Goal: Task Accomplishment & Management: Use online tool/utility

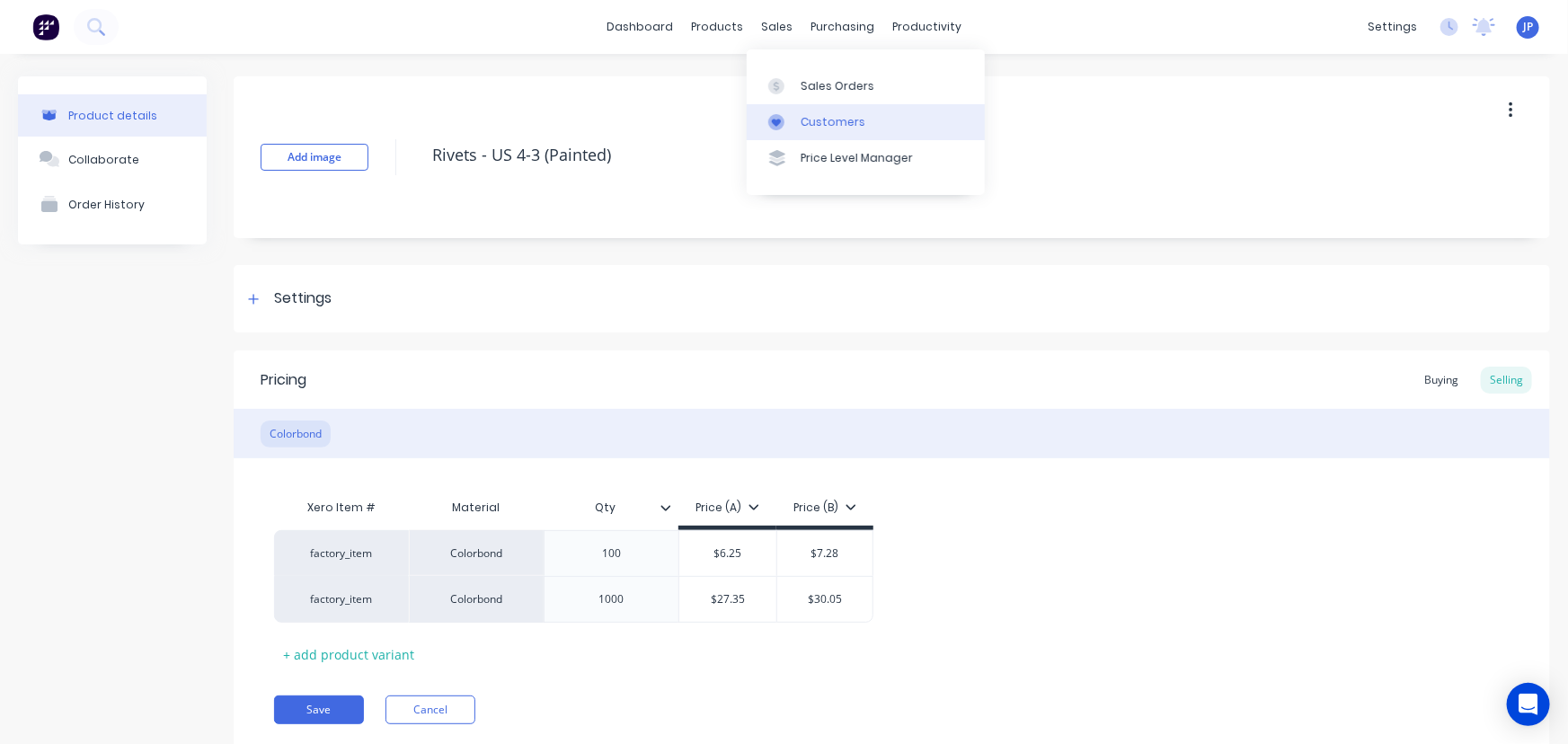
click at [808, 114] on div "Customers" at bounding box center [832, 122] width 64 height 16
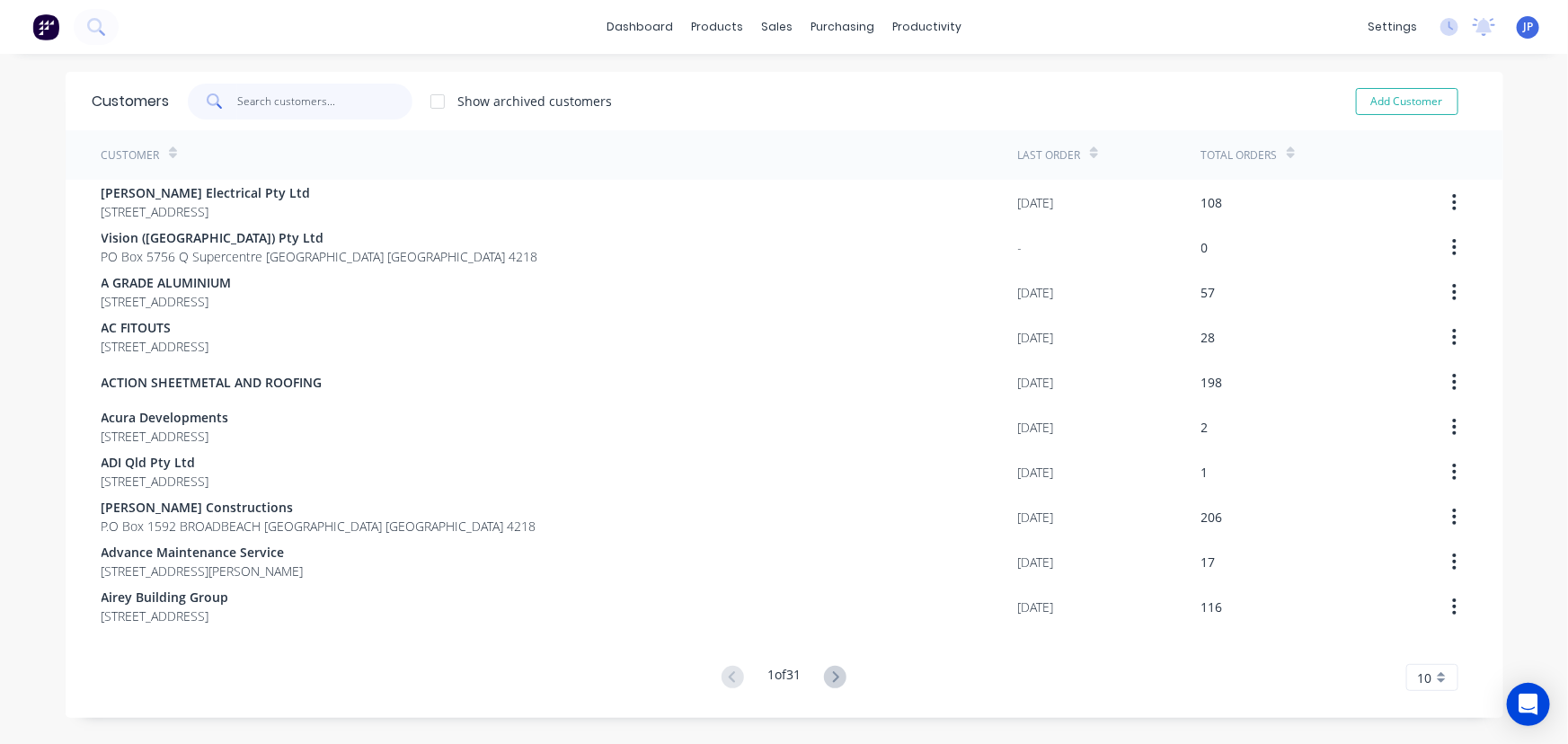
click at [257, 111] on input "text" at bounding box center [324, 101] width 175 height 36
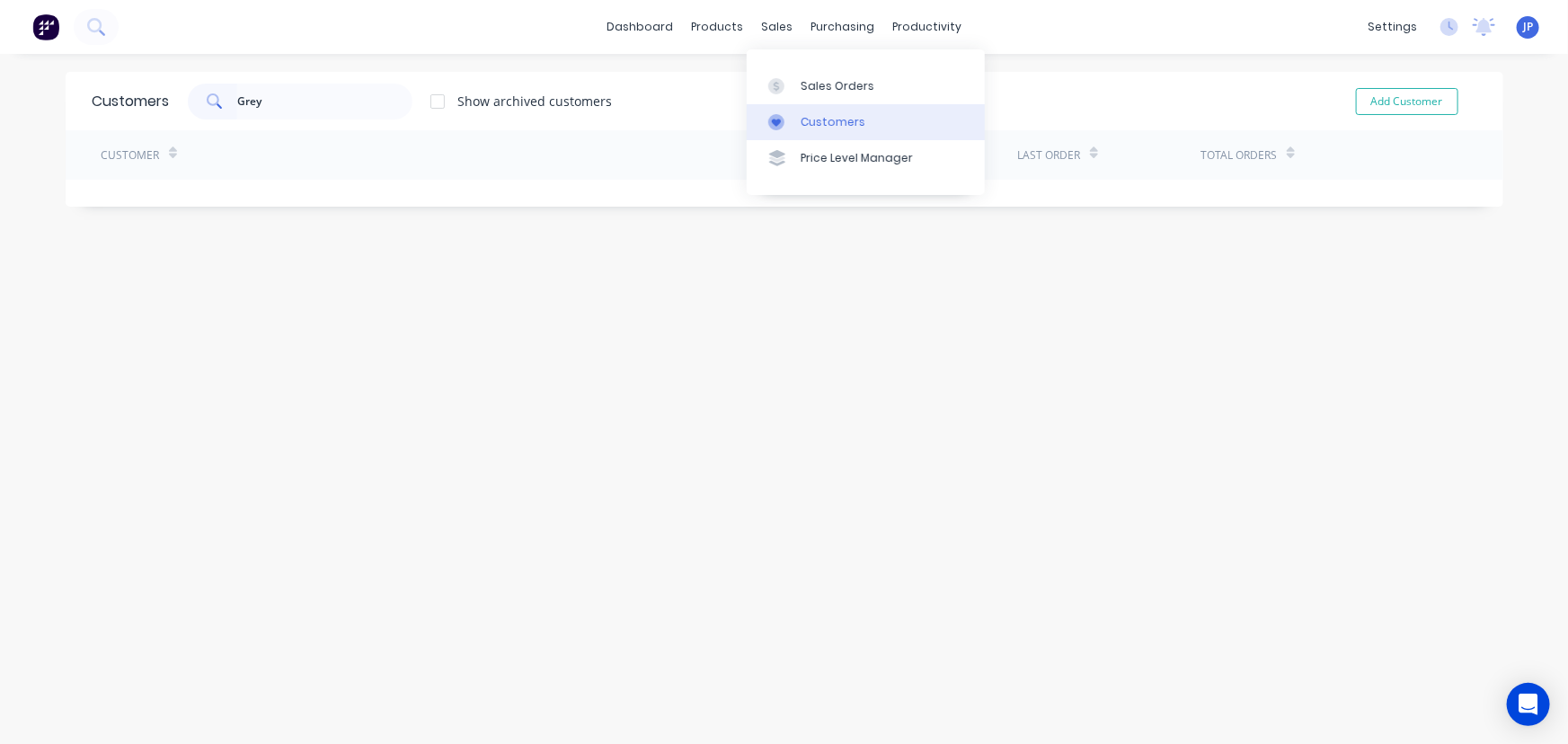
click at [810, 119] on div "Customers" at bounding box center [832, 122] width 64 height 16
drag, startPoint x: 296, startPoint y: 111, endPoint x: 126, endPoint y: 107, distance: 170.0
click at [126, 107] on div "Customers Grey Show archived customers Add Customer" at bounding box center [784, 101] width 1437 height 58
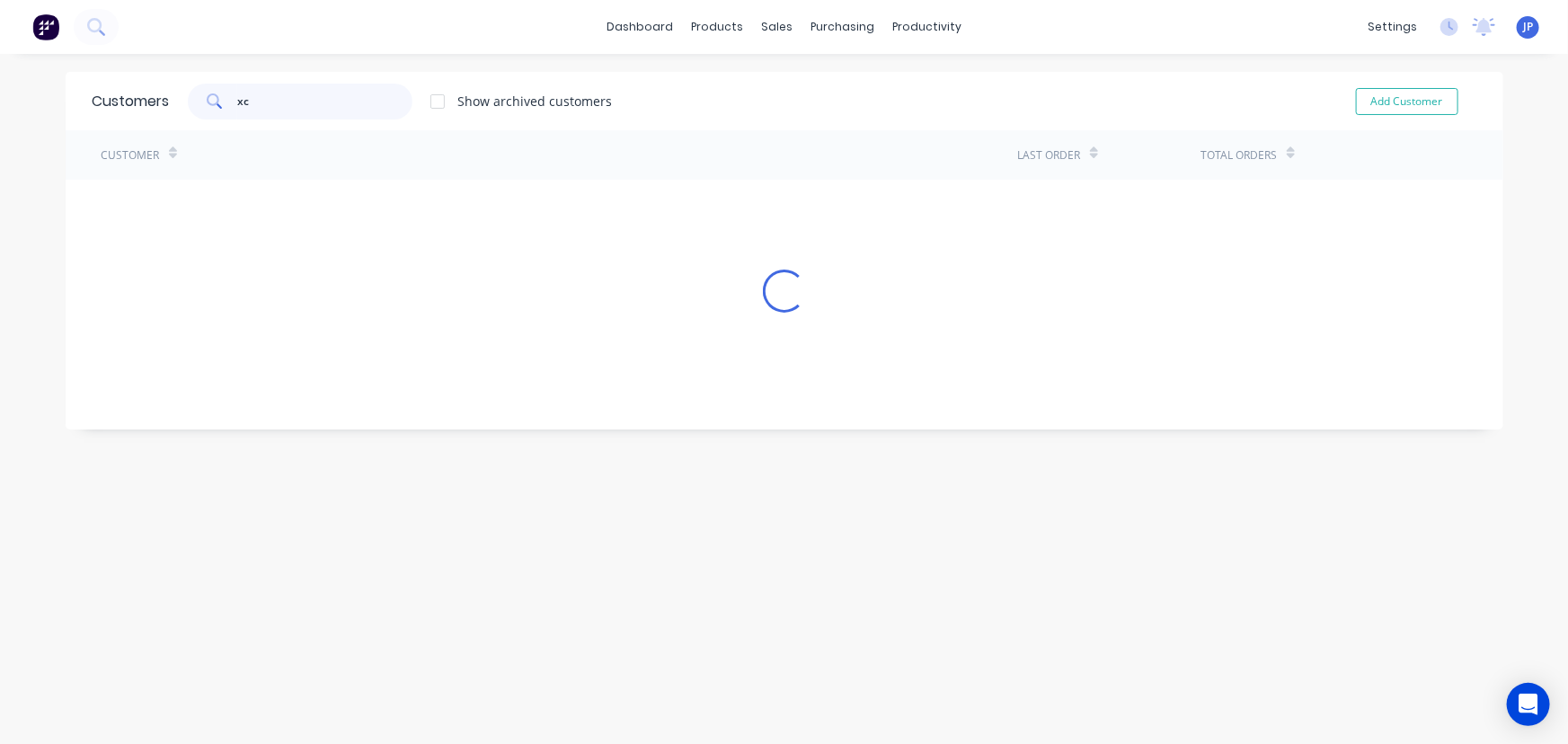
type input "x"
type input "cash sale"
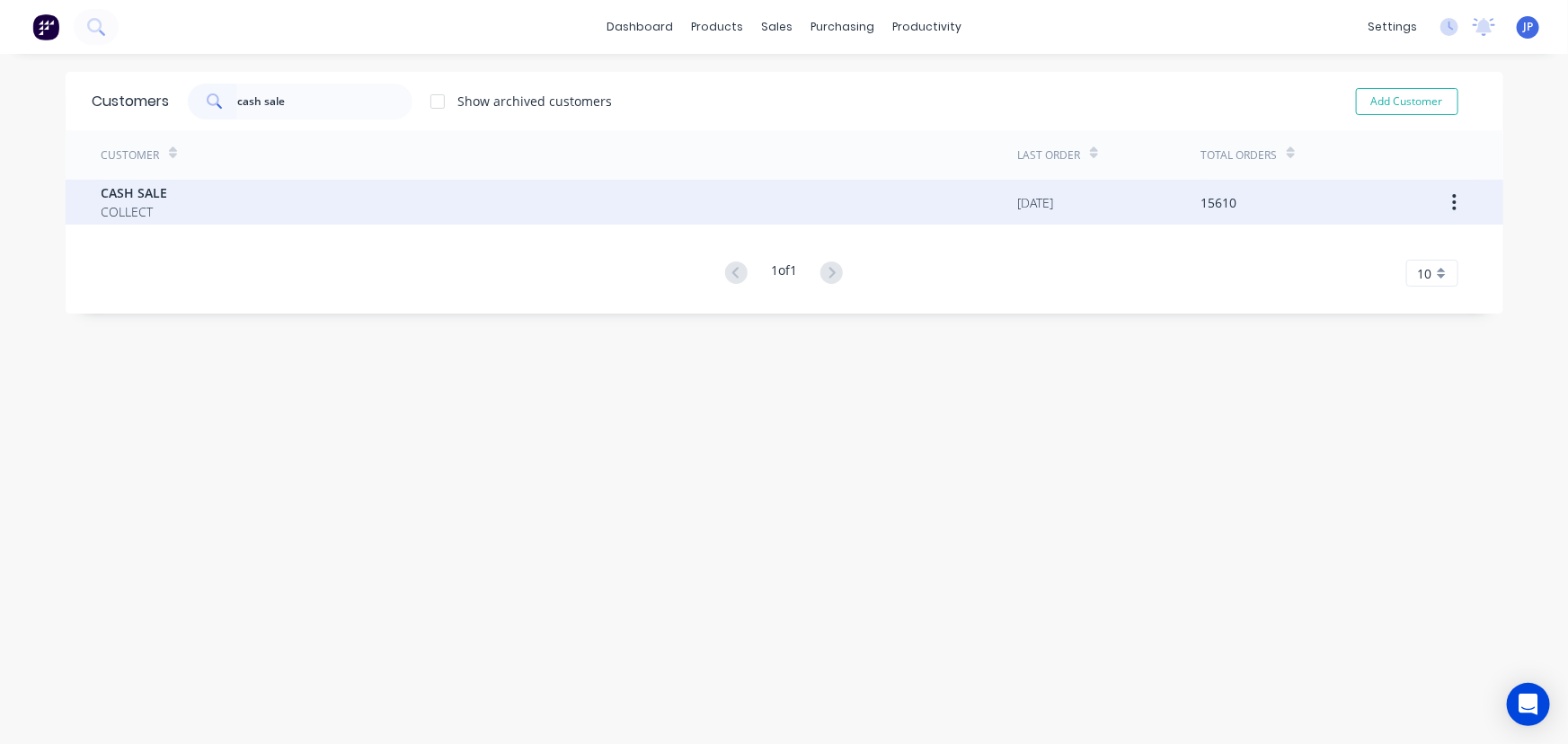
click at [144, 213] on span "COLLECT" at bounding box center [134, 211] width 66 height 19
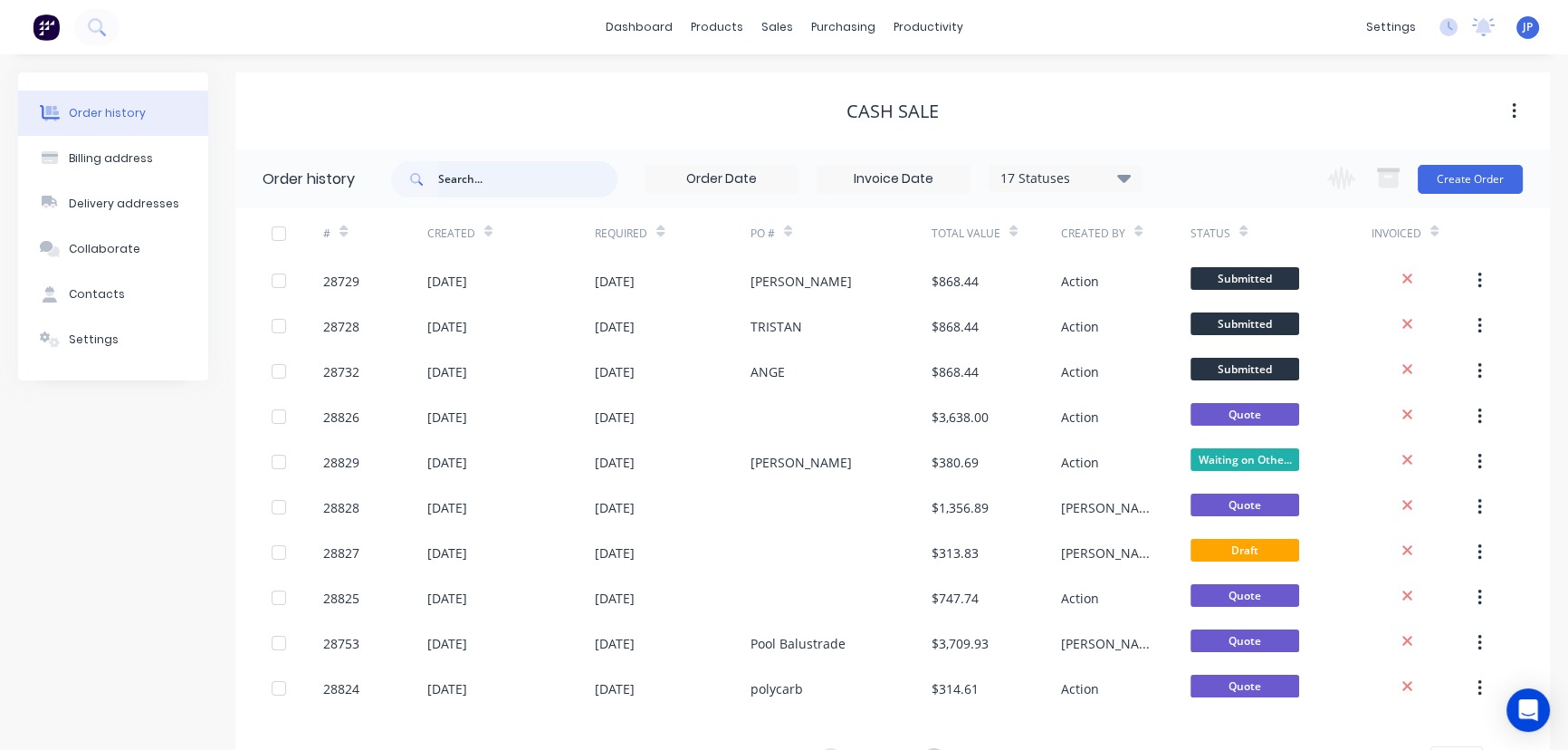
click at [489, 185] on input "text" at bounding box center [528, 179] width 179 height 37
type input "Grey"
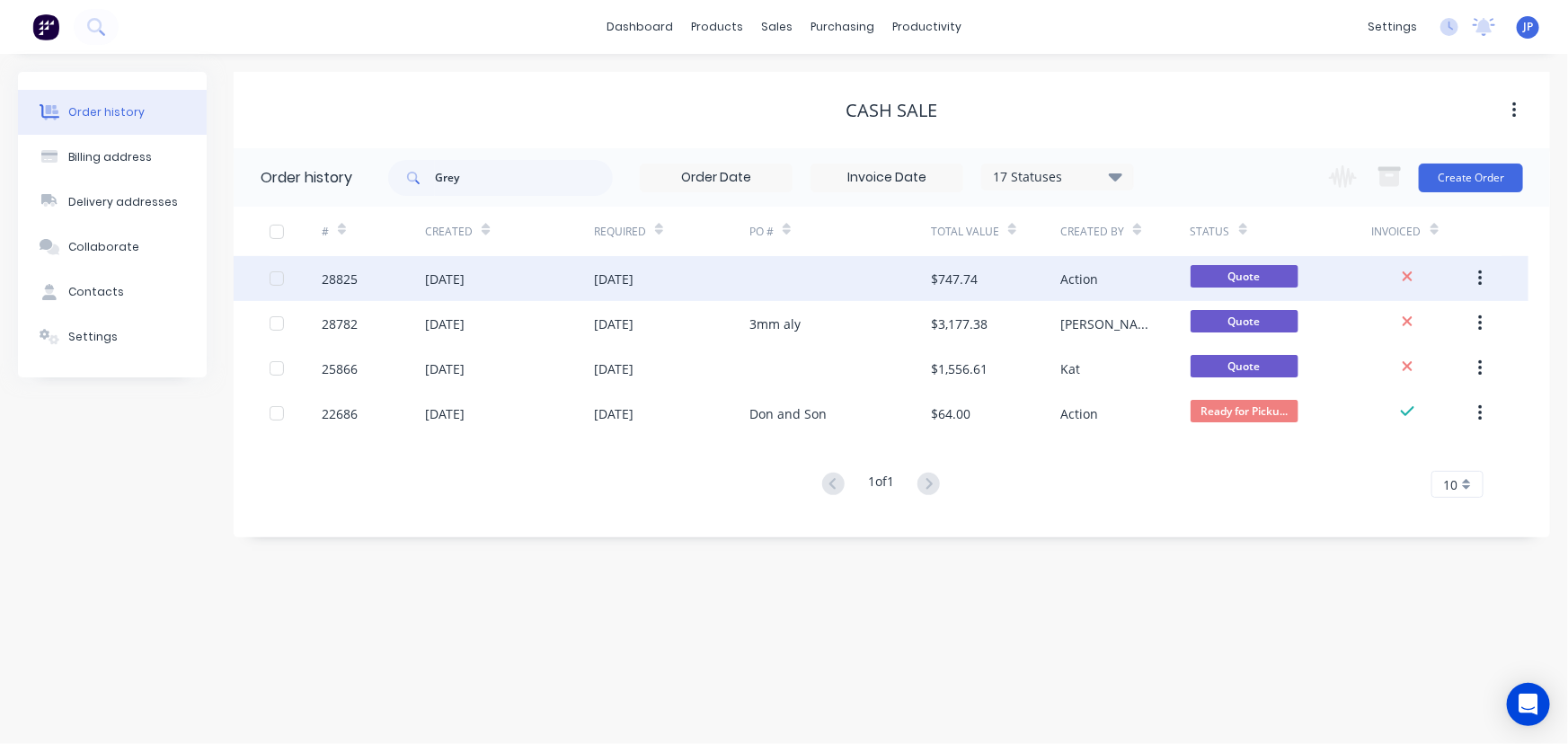
click at [498, 280] on div "24 Sep 2025" at bounding box center [509, 278] width 169 height 45
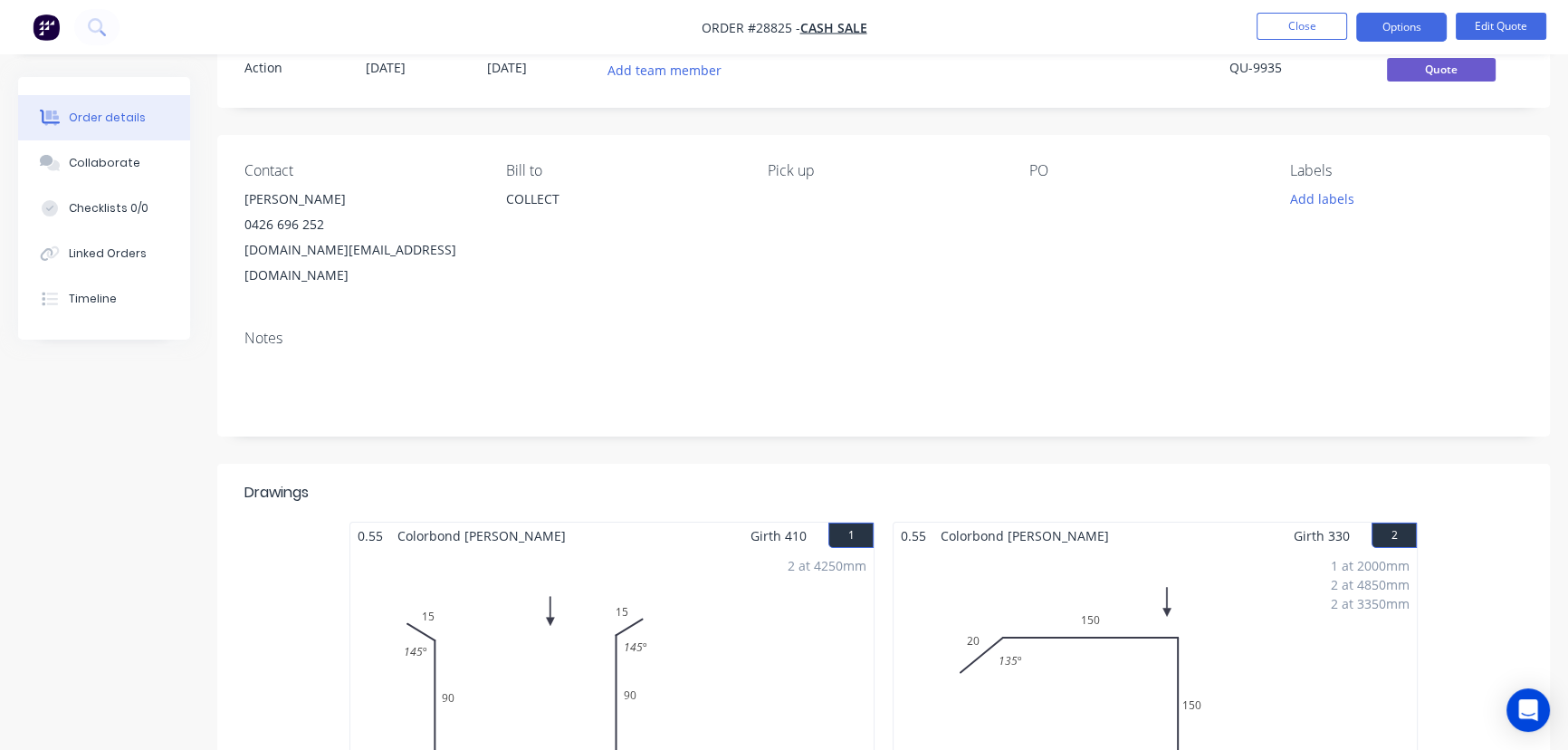
scroll to position [164, 0]
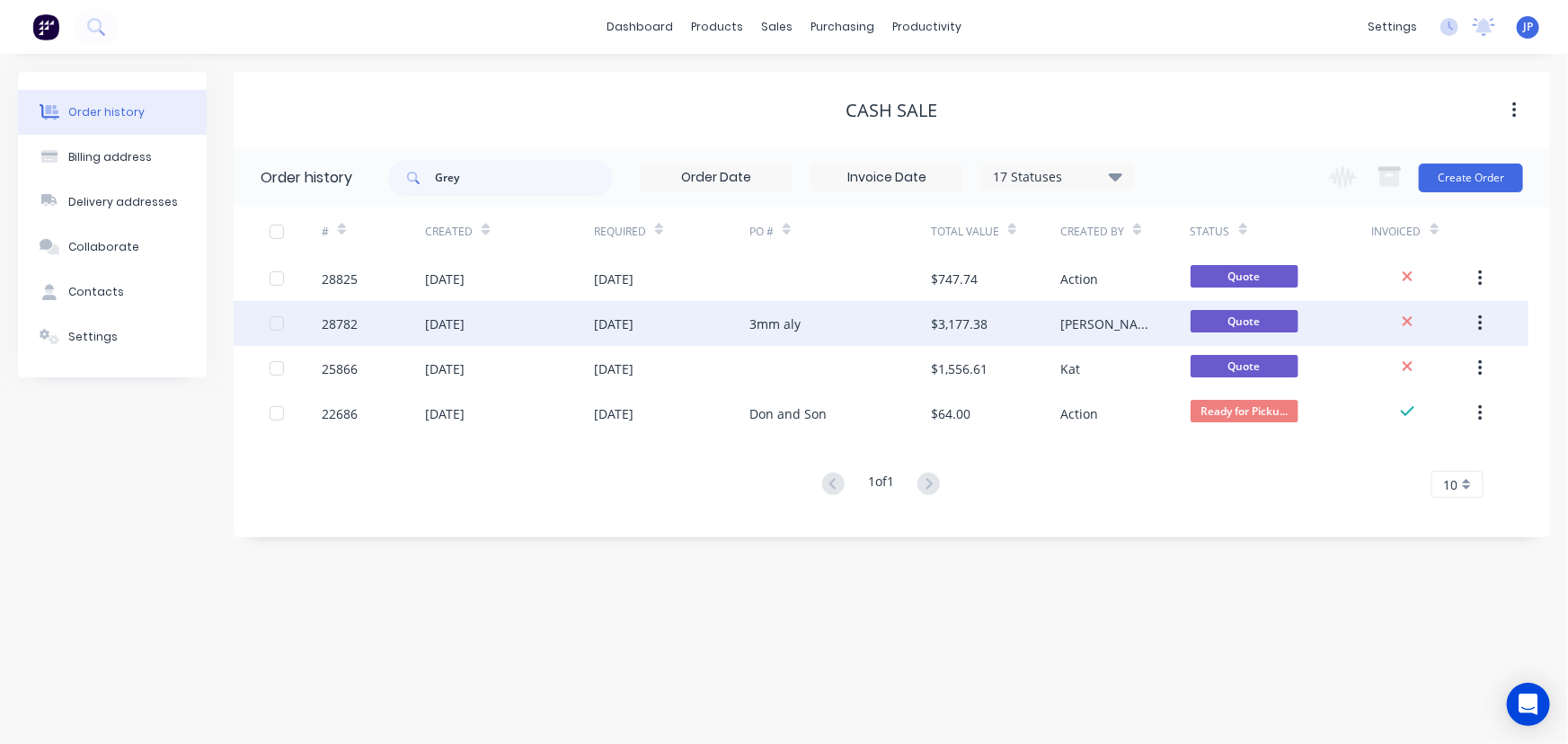
click at [523, 310] on div "23 Sep 2025" at bounding box center [509, 324] width 169 height 45
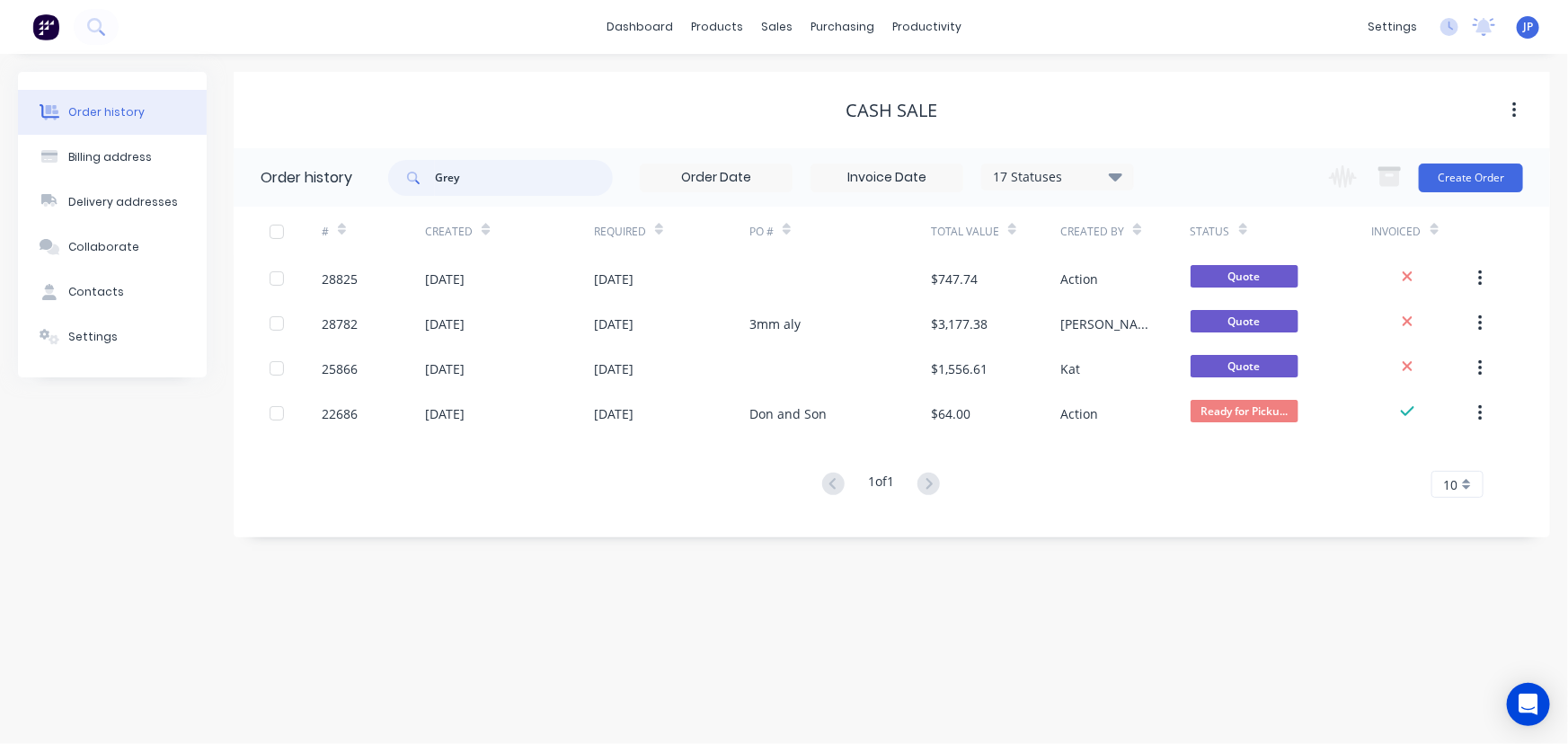
drag, startPoint x: 473, startPoint y: 169, endPoint x: 437, endPoint y: 169, distance: 36.0
click at [437, 169] on input "Grey" at bounding box center [524, 178] width 178 height 36
type input "Timber"
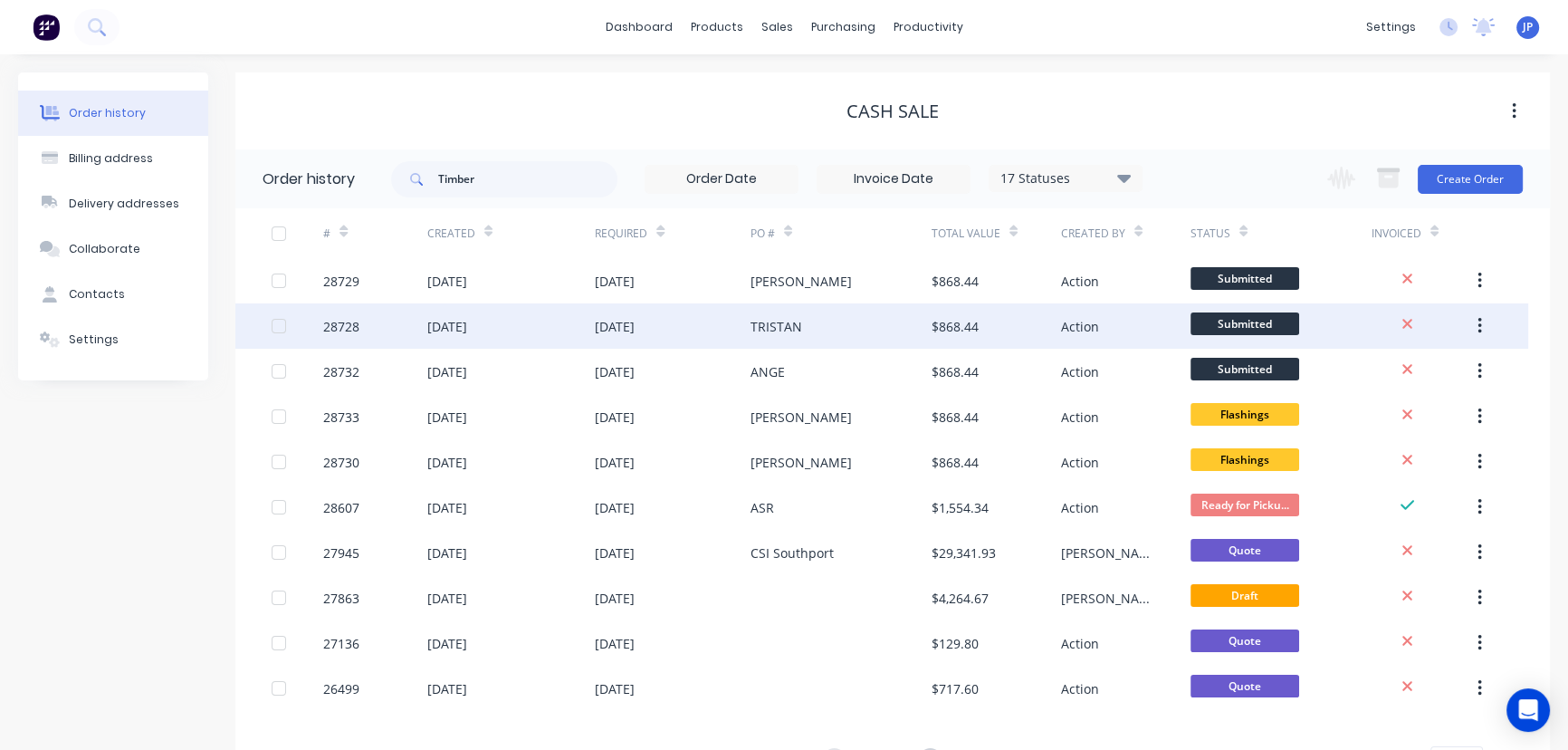
click at [805, 318] on div "TRISTAN" at bounding box center [841, 326] width 181 height 46
click at [424, 331] on div "28728" at bounding box center [374, 326] width 103 height 46
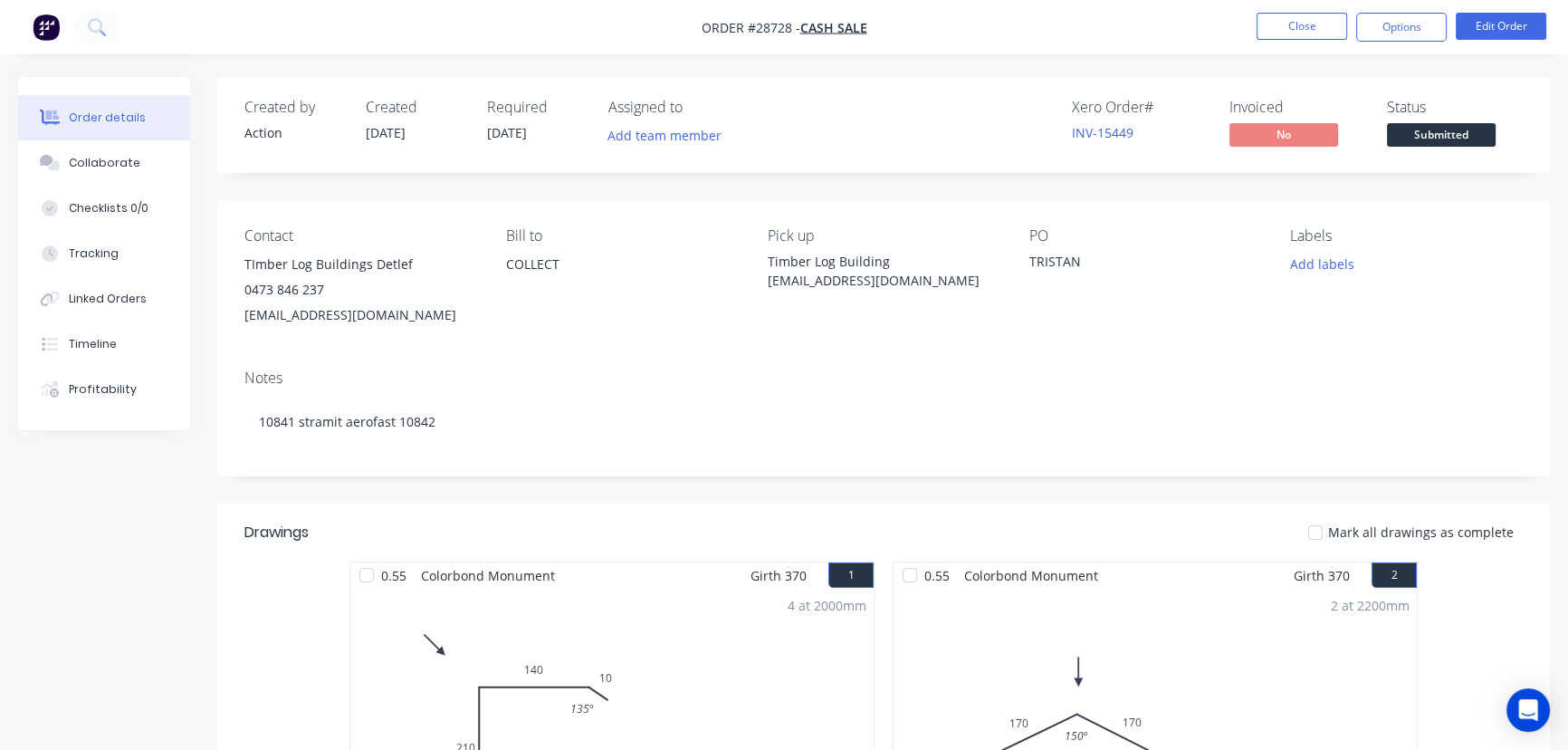
click at [418, 263] on div "TImber Log Buildings Detlef" at bounding box center [361, 265] width 233 height 26
drag, startPoint x: 1023, startPoint y: 288, endPoint x: 768, endPoint y: 265, distance: 256.0
click at [768, 265] on div "Contact TImber Log Buildings Detlef 0473 846 237 timberlogbuildingsaustralia@ho…" at bounding box center [883, 277] width 1332 height 154
copy div "Timber Log Building timberlogbuildingsaustralia@hotmail.com"
drag, startPoint x: 1385, startPoint y: 26, endPoint x: 1374, endPoint y: 46, distance: 22.8
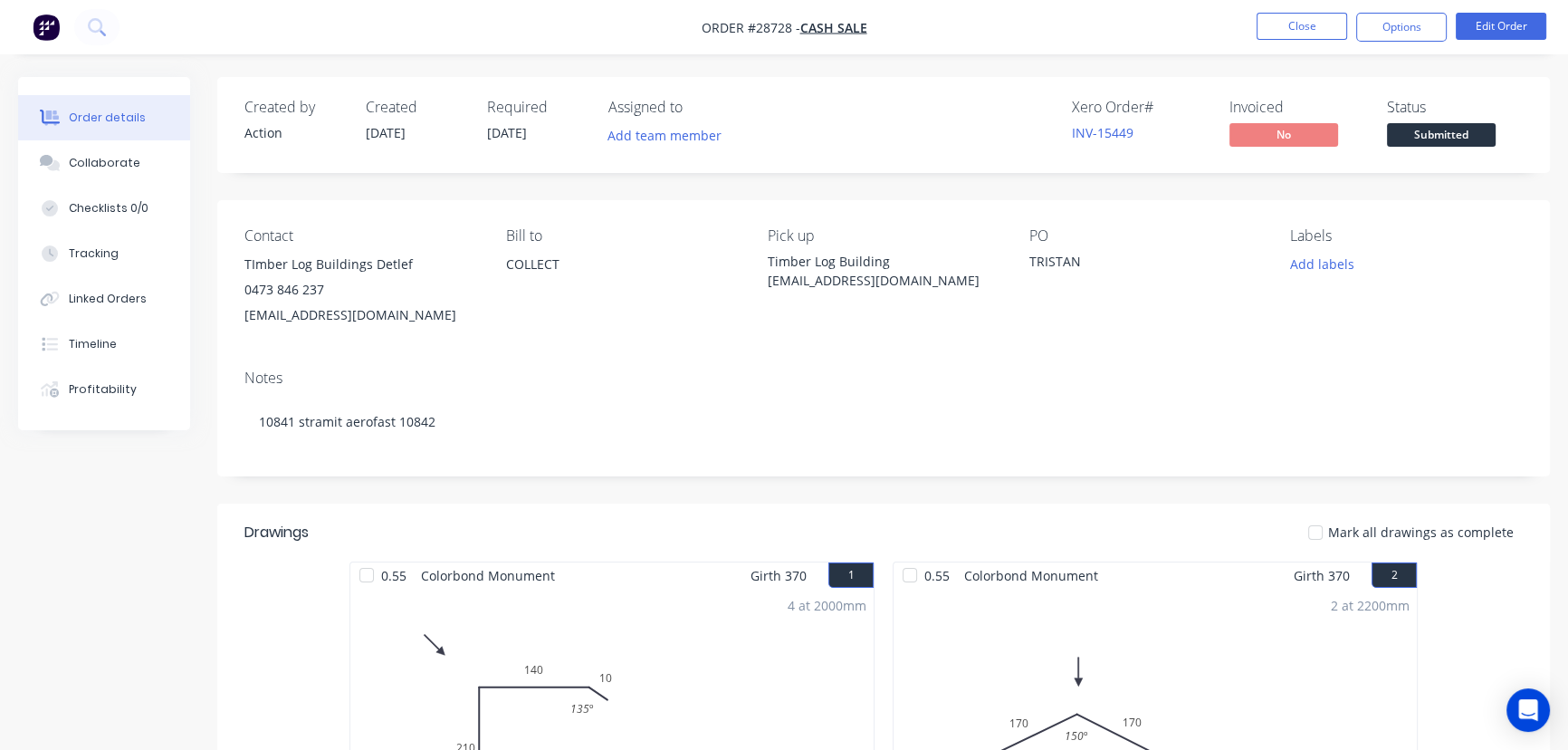
click at [1385, 26] on button "Options" at bounding box center [1401, 27] width 90 height 29
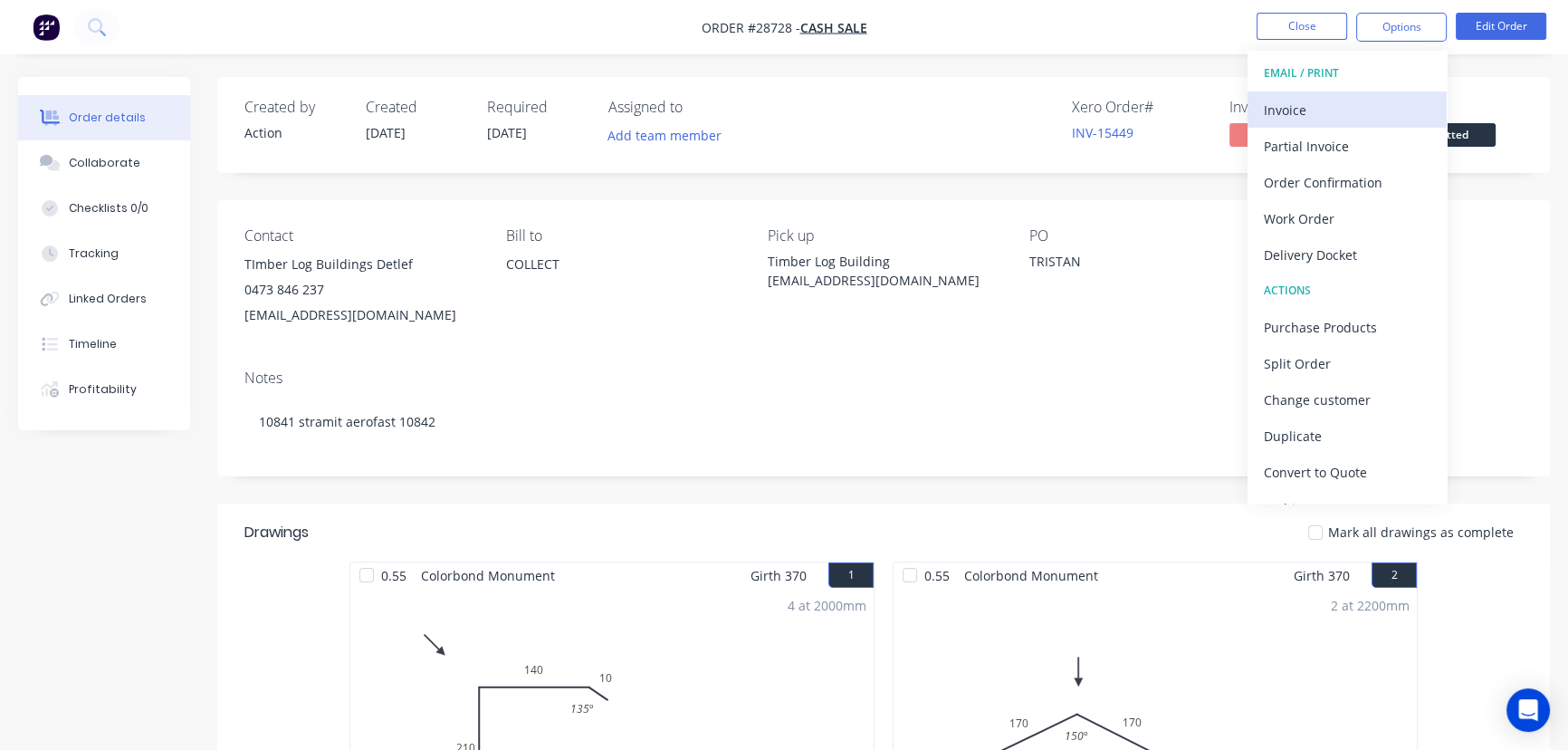
click at [1309, 106] on div "Invoice" at bounding box center [1347, 110] width 166 height 26
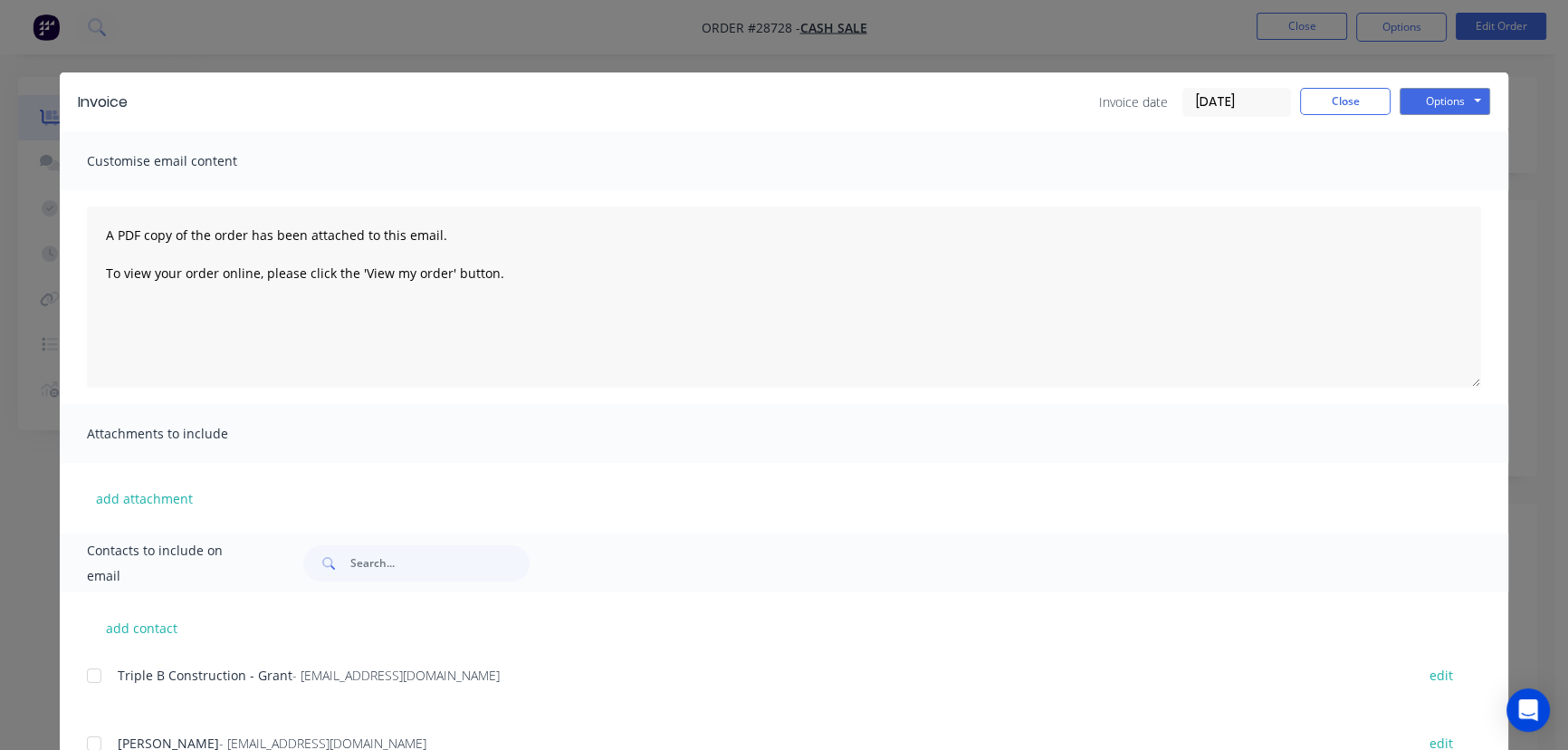
click at [1267, 105] on input "24/09/25" at bounding box center [1236, 102] width 107 height 27
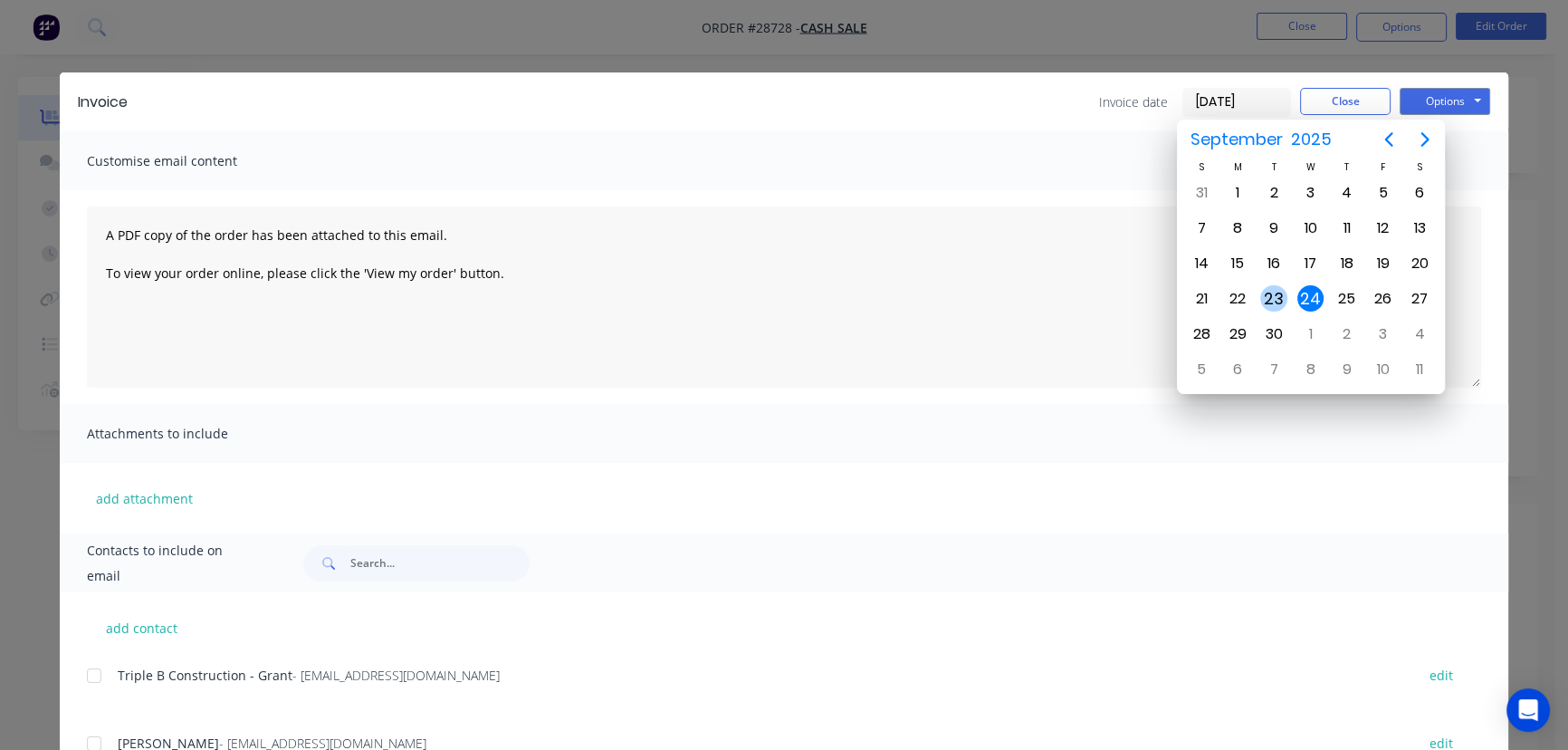
click at [1277, 296] on div "23" at bounding box center [1274, 299] width 27 height 27
type input "23/09/25"
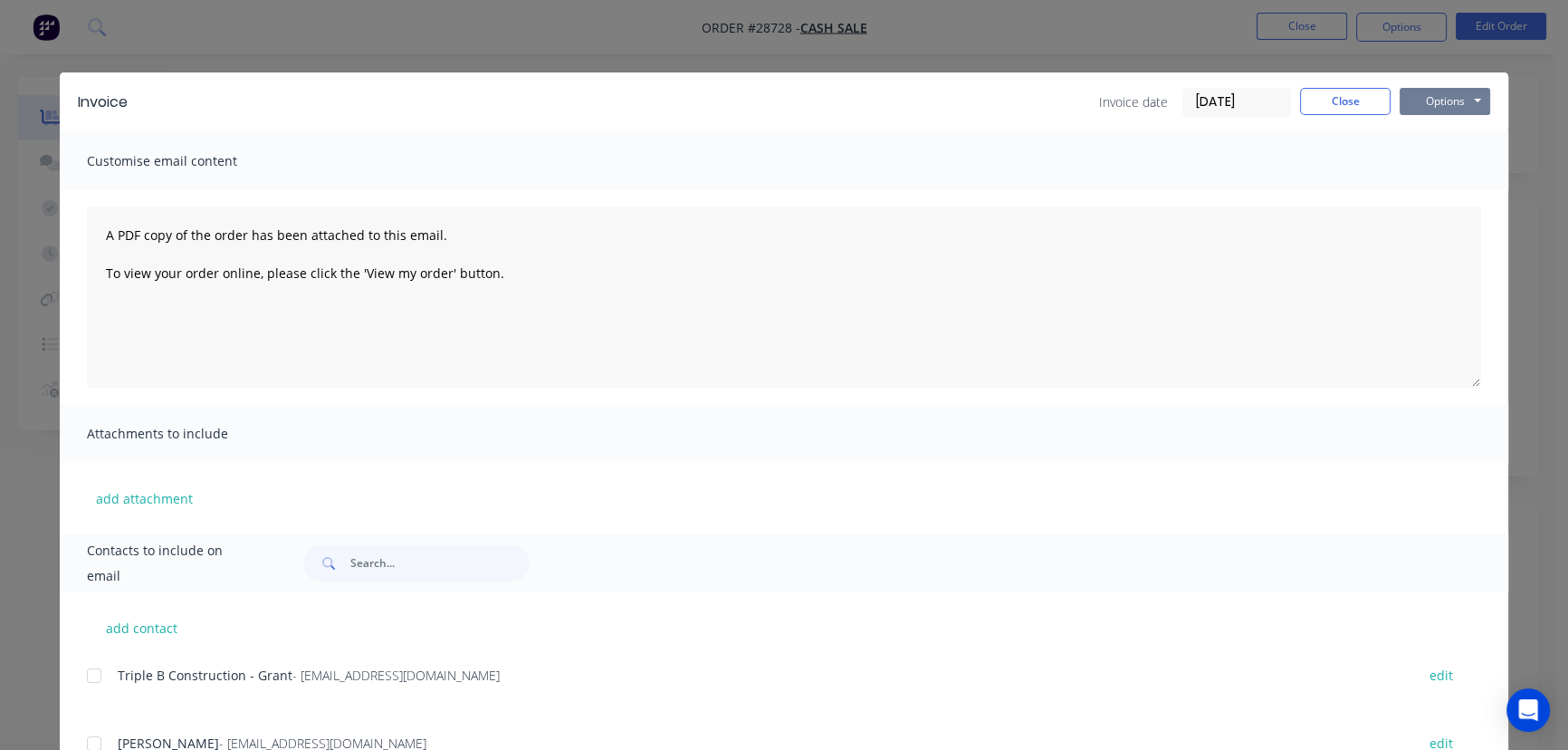
click at [1445, 104] on button "Options" at bounding box center [1444, 101] width 90 height 27
click at [1438, 158] on button "Print" at bounding box center [1457, 164] width 116 height 30
click at [1325, 103] on button "Close" at bounding box center [1344, 101] width 90 height 27
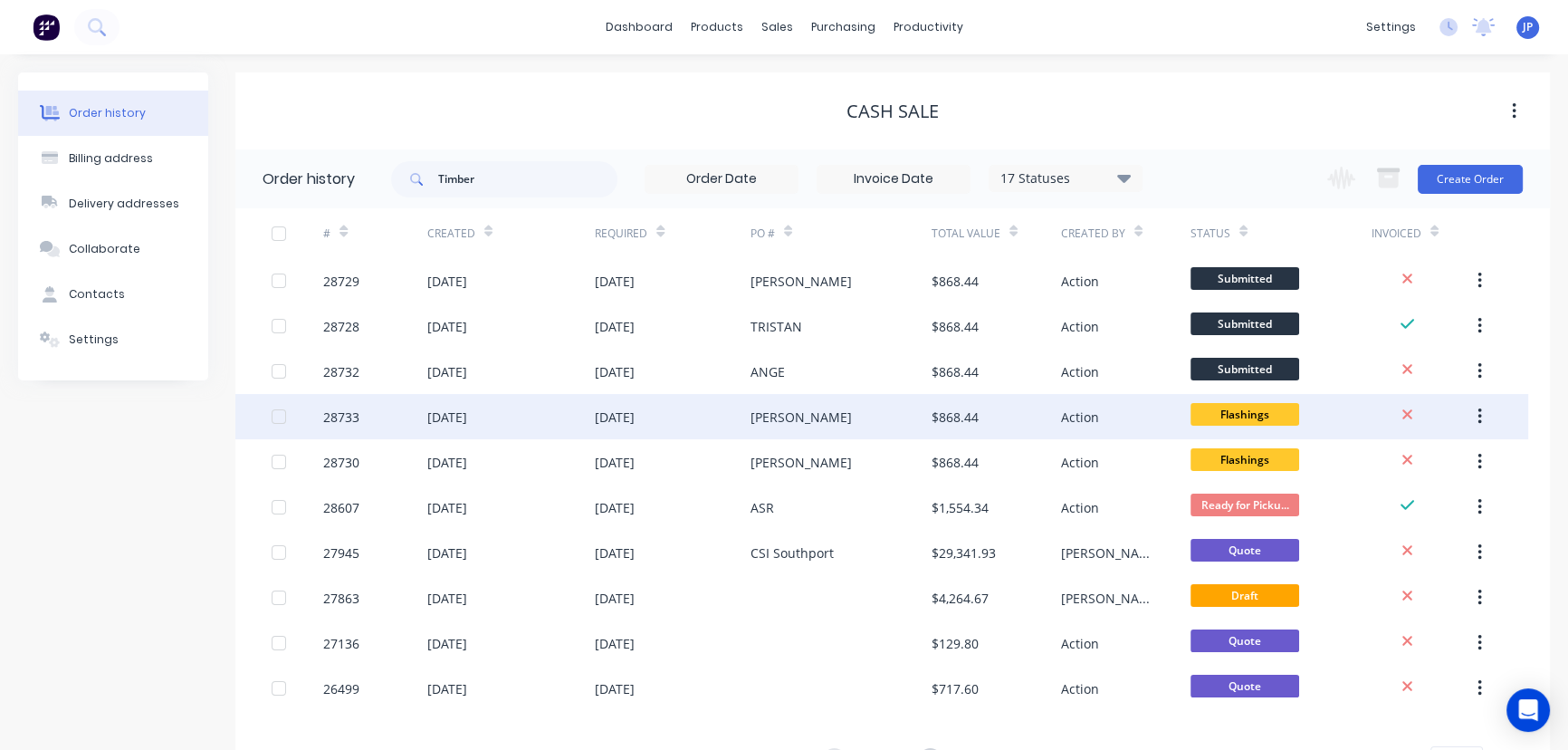
click at [551, 417] on div "24 Sep 2025" at bounding box center [511, 417] width 168 height 46
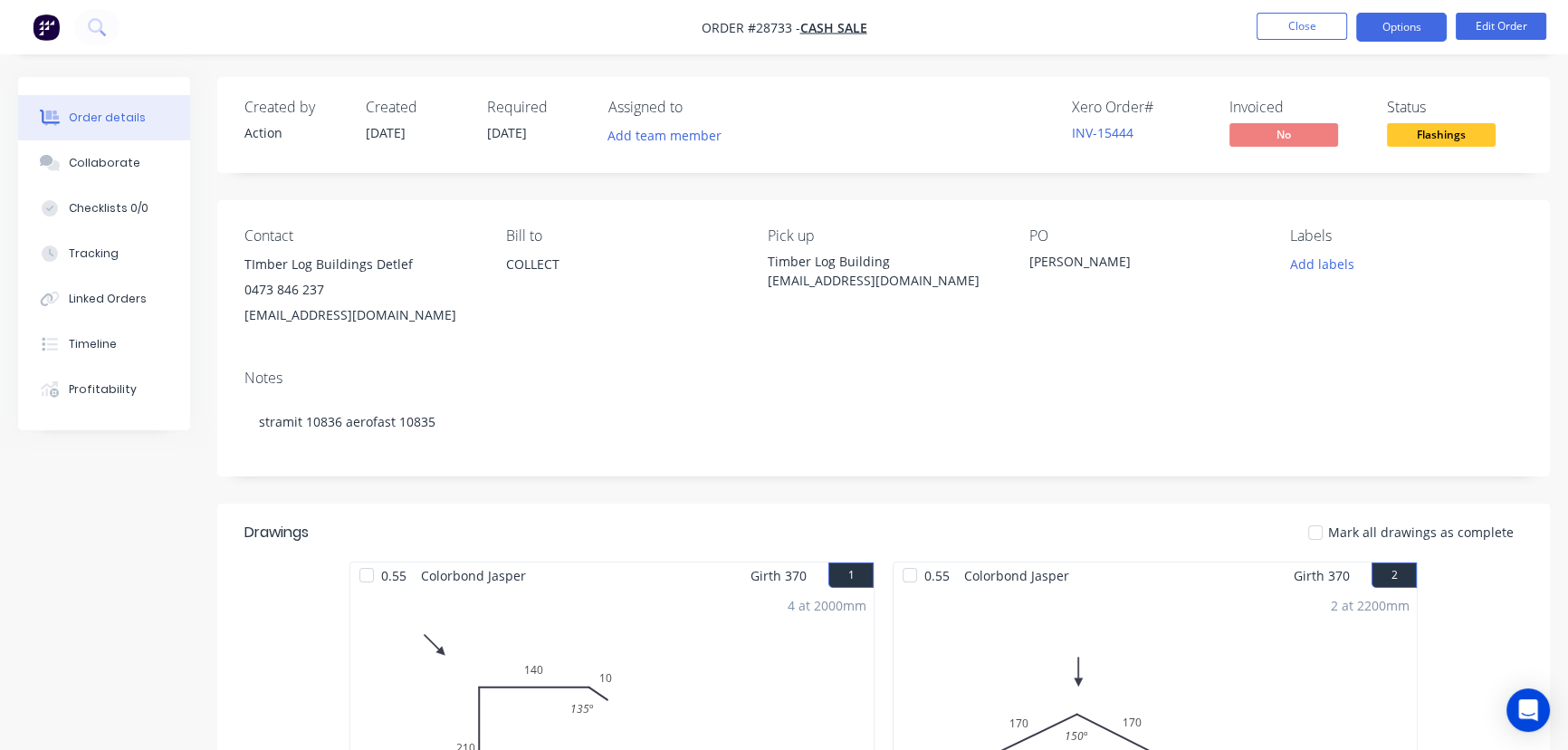
click at [1394, 32] on button "Options" at bounding box center [1401, 27] width 90 height 29
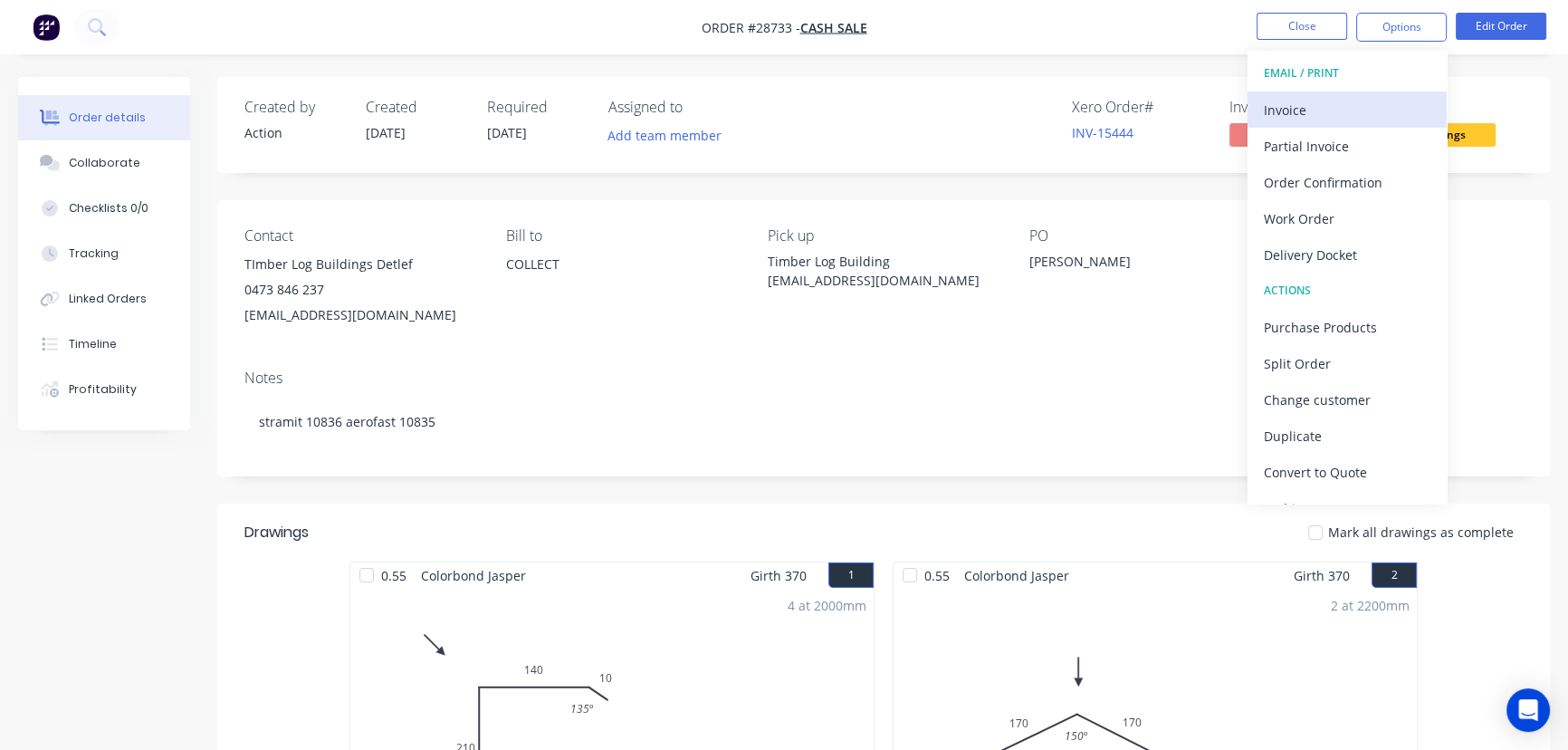
click at [1338, 99] on div "Invoice" at bounding box center [1347, 110] width 166 height 26
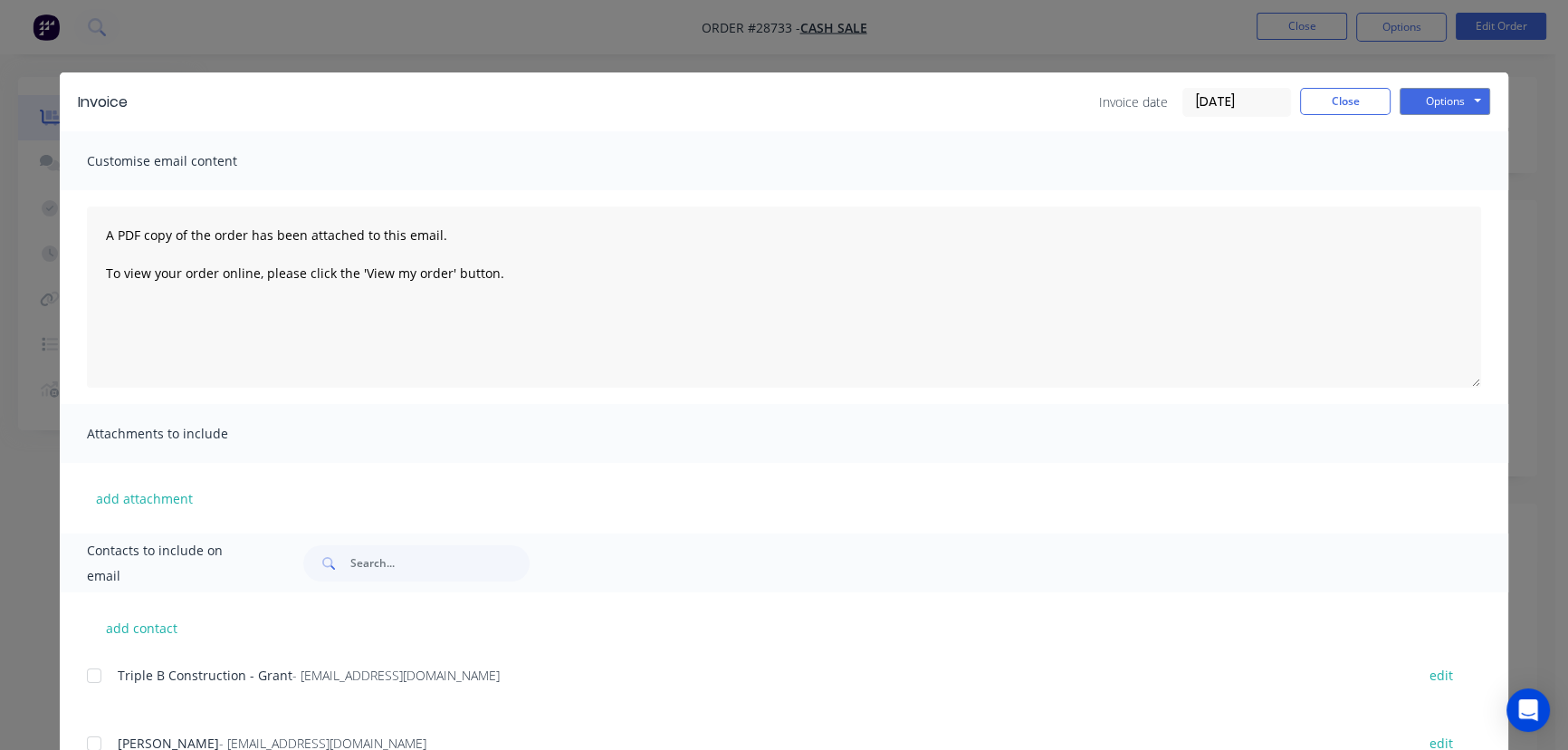
click at [1261, 108] on input "24/09/25" at bounding box center [1236, 102] width 107 height 27
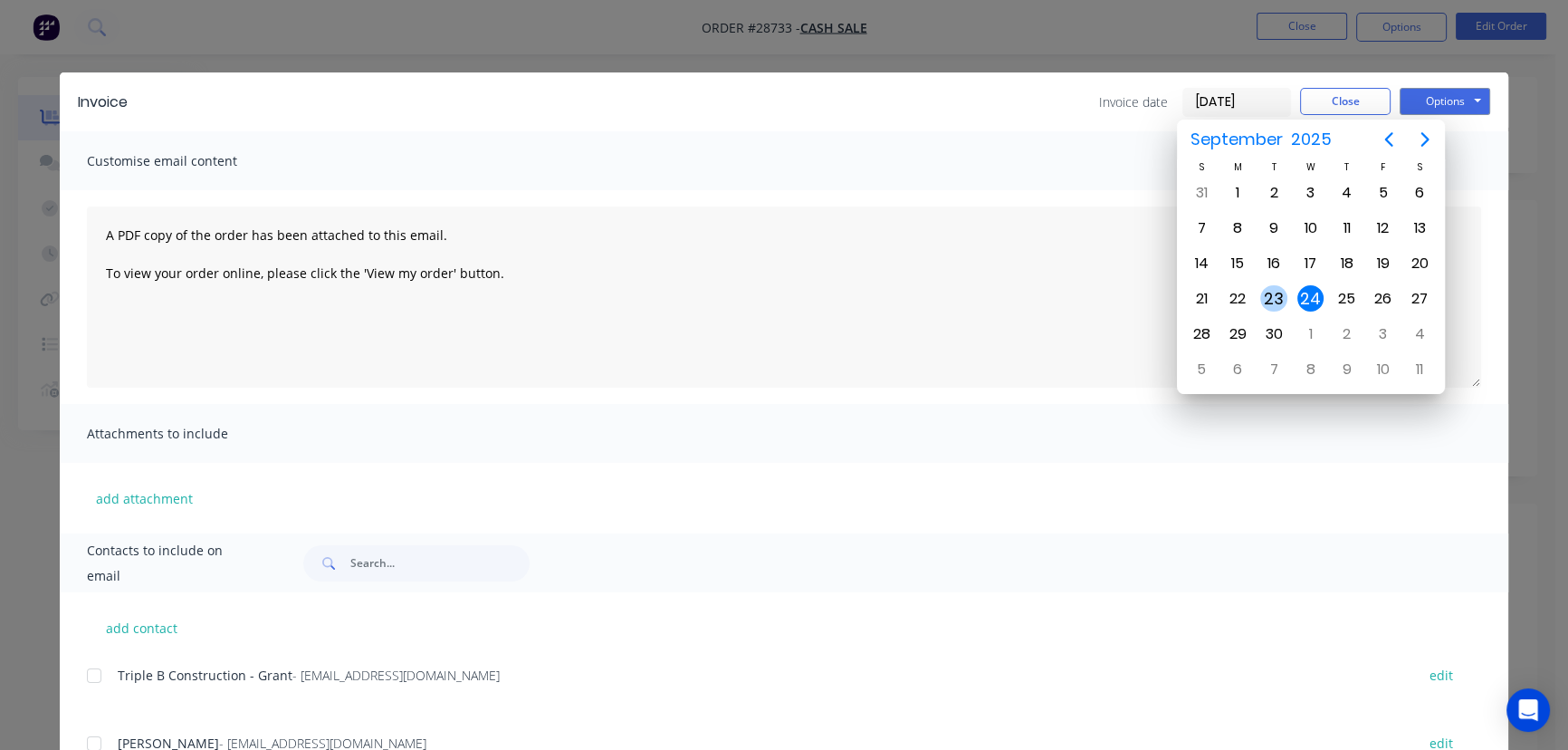
click at [1269, 296] on div "23" at bounding box center [1274, 299] width 27 height 27
type input "23/09/25"
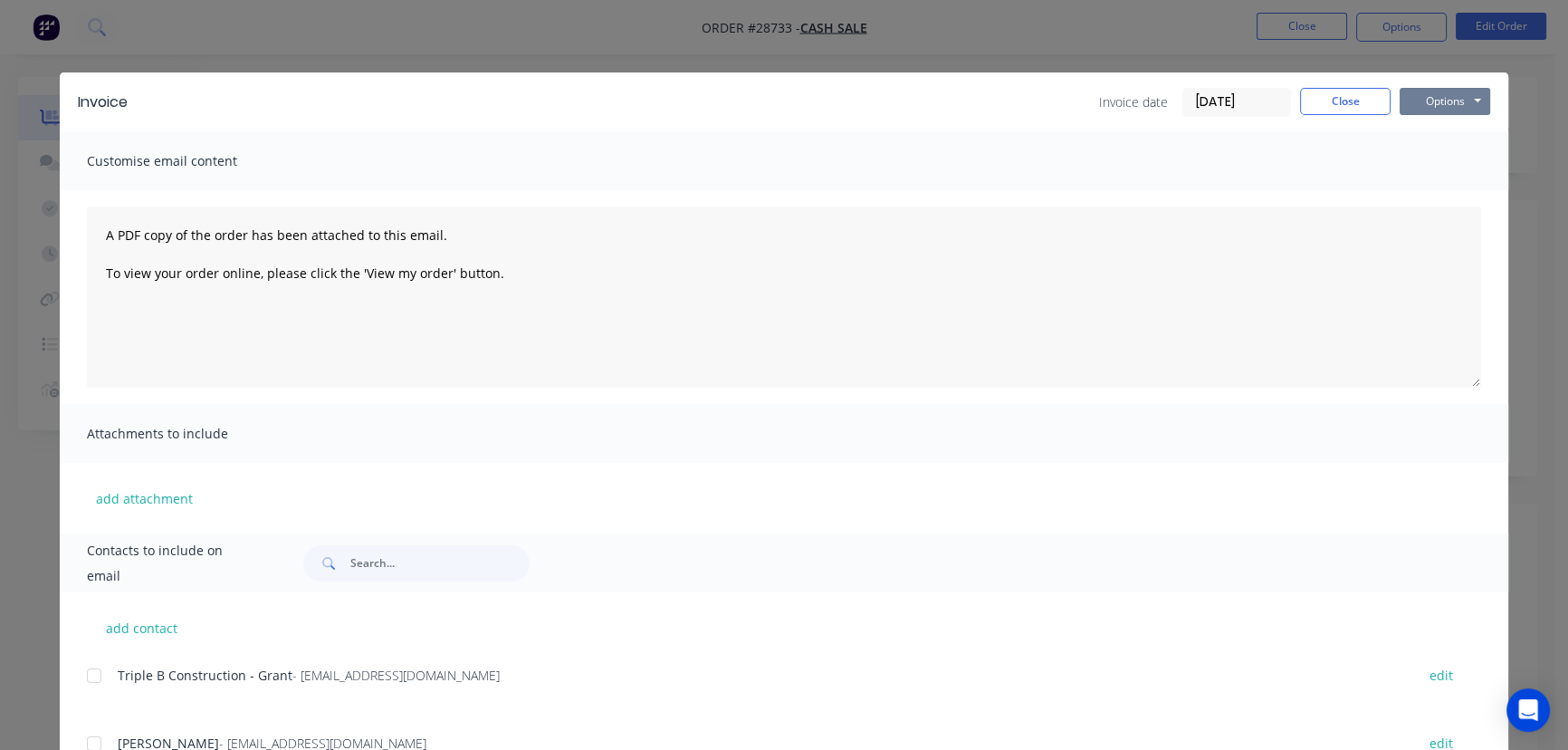
drag, startPoint x: 1407, startPoint y: 100, endPoint x: 1410, endPoint y: 117, distance: 17.3
click at [1408, 100] on button "Options" at bounding box center [1444, 101] width 90 height 27
click at [1412, 164] on button "Print" at bounding box center [1457, 164] width 116 height 30
click at [1341, 98] on button "Close" at bounding box center [1344, 101] width 90 height 27
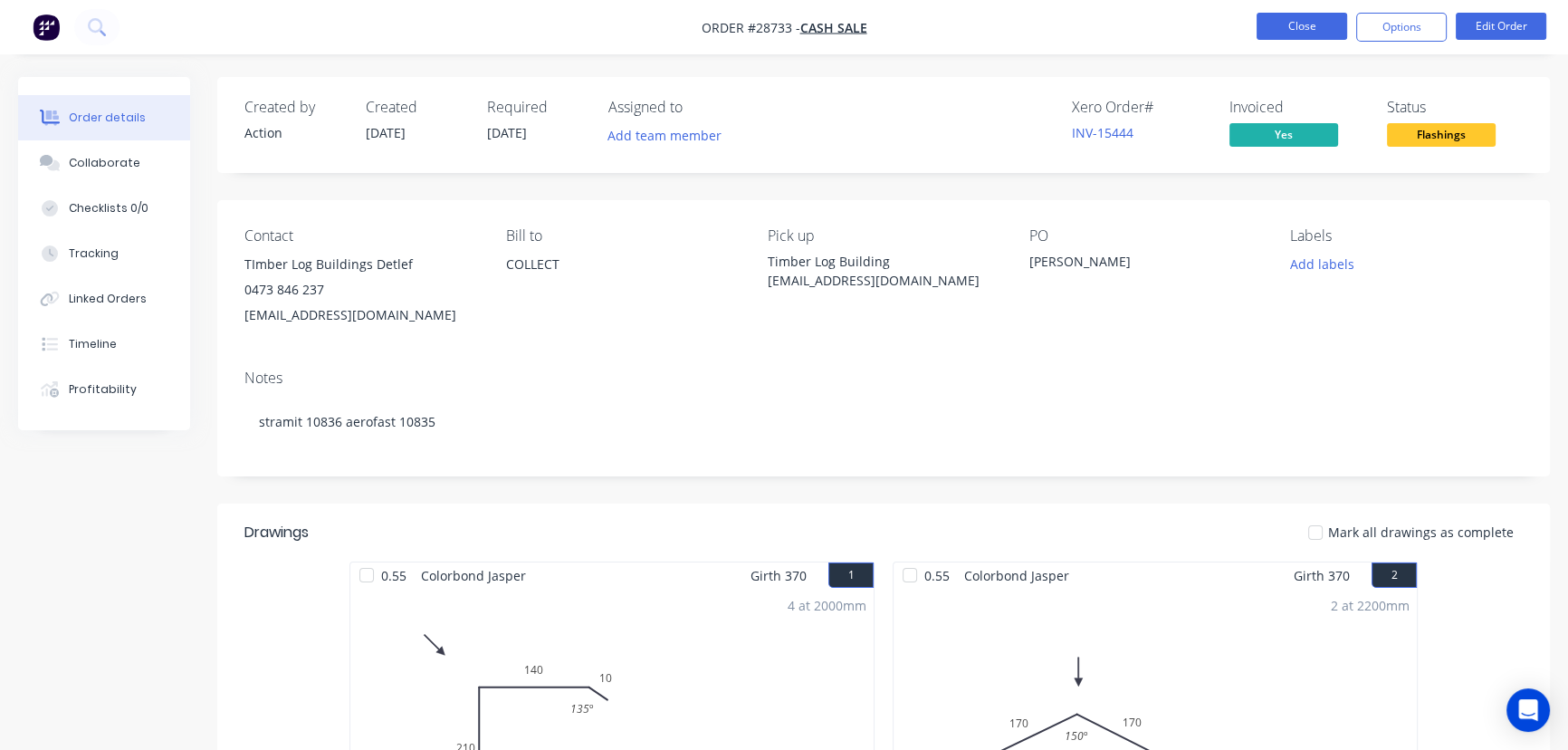
click at [1303, 32] on button "Close" at bounding box center [1301, 26] width 90 height 27
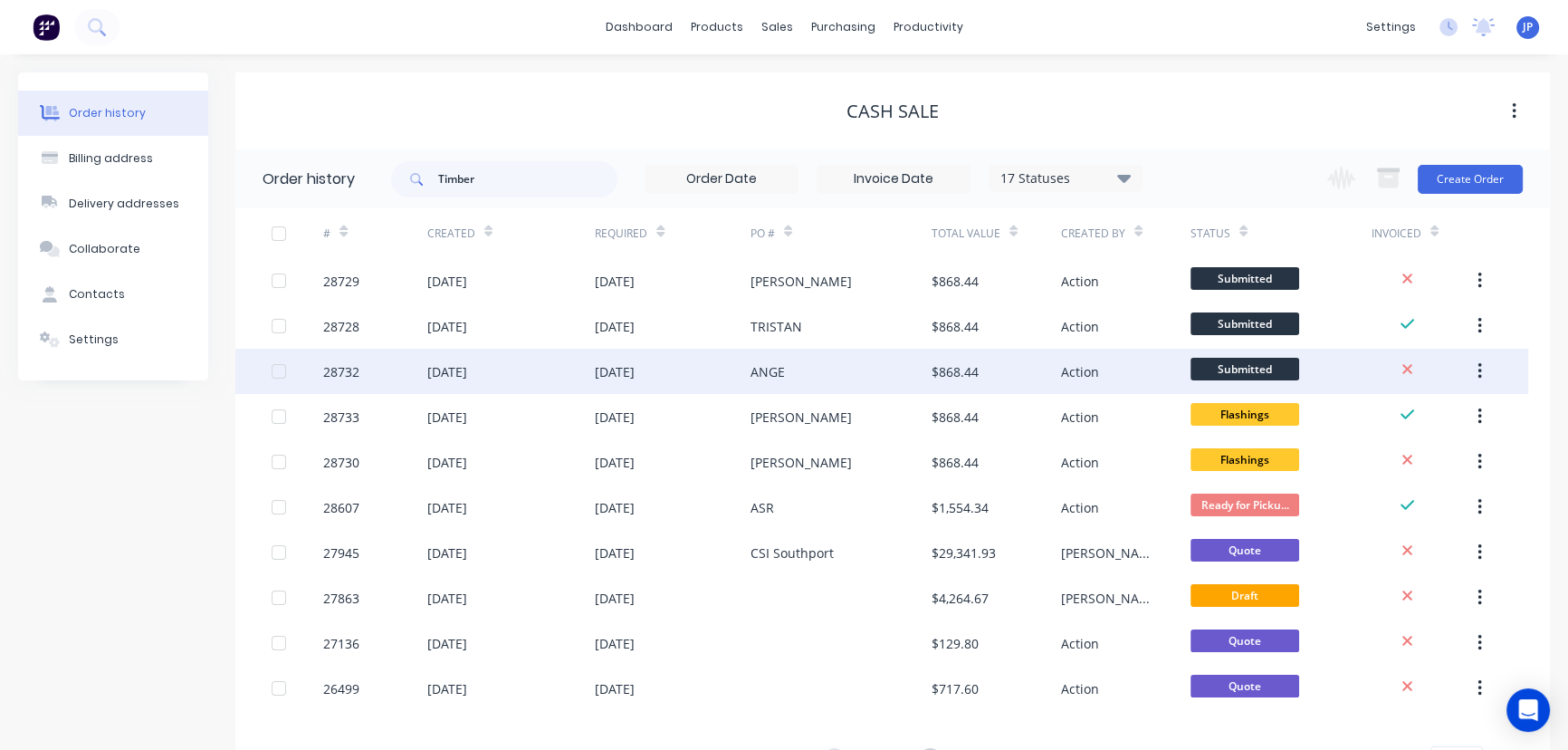
click at [467, 368] on div "24 Sep 2025" at bounding box center [447, 371] width 40 height 19
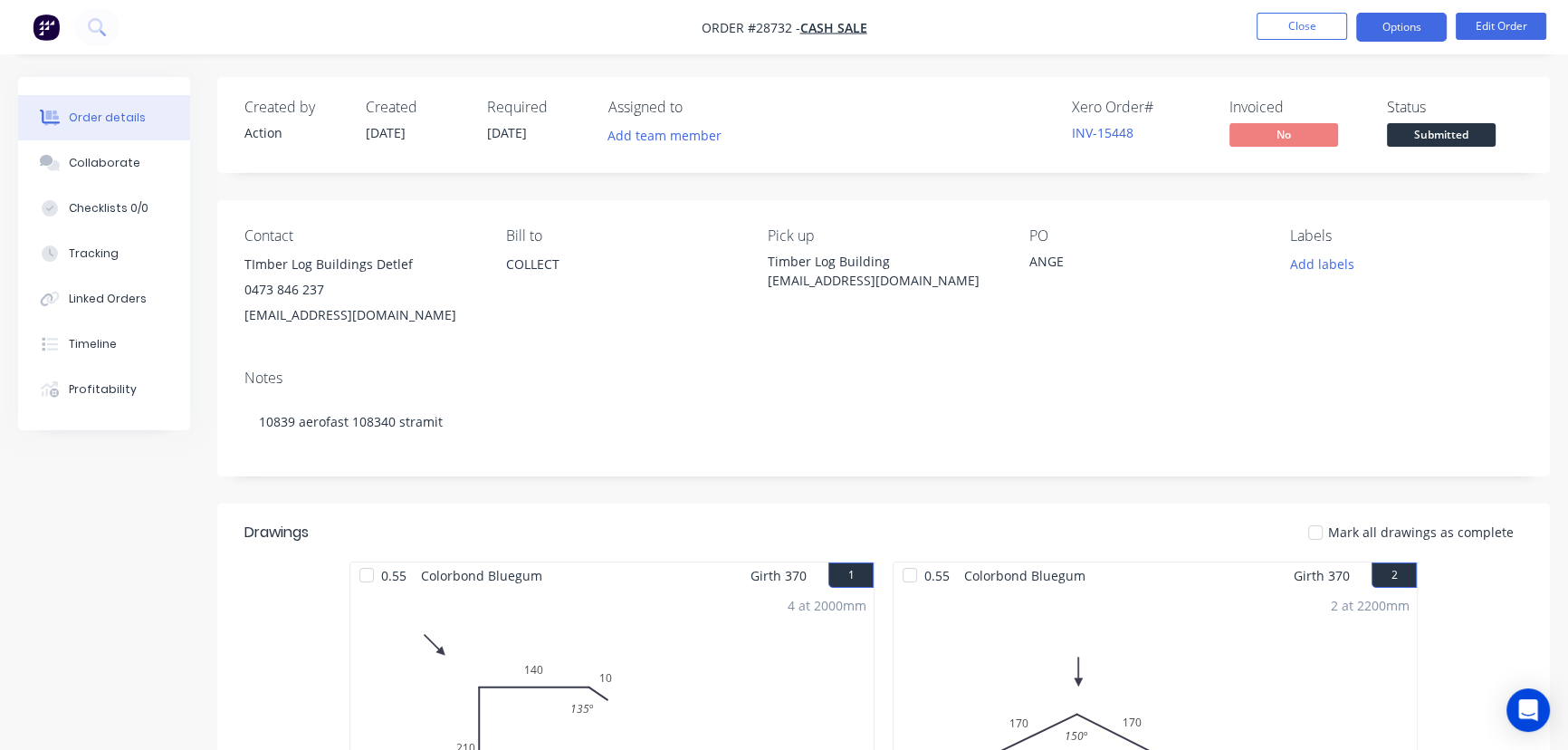
click at [1373, 32] on button "Options" at bounding box center [1401, 27] width 90 height 29
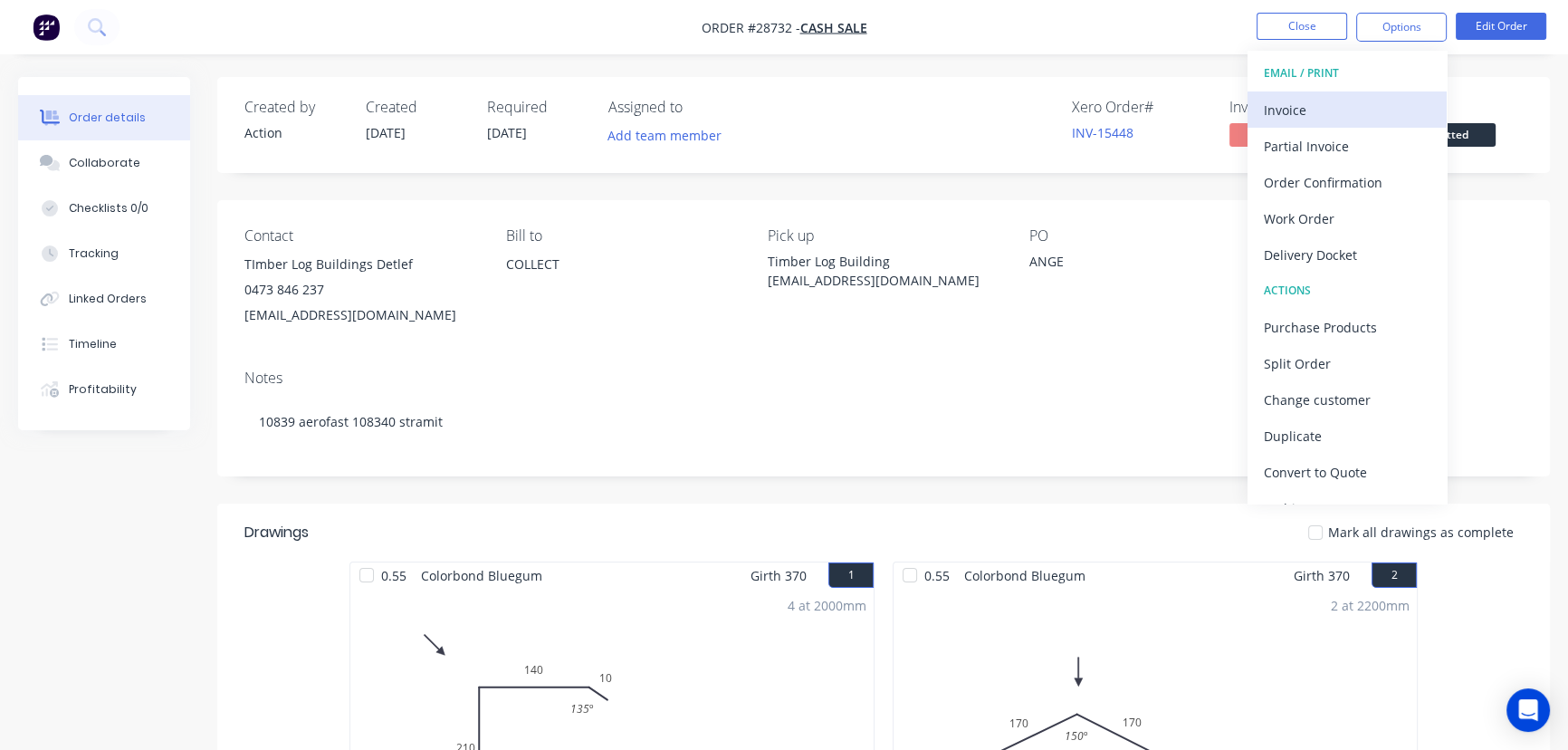
click at [1308, 108] on div "Invoice" at bounding box center [1347, 110] width 166 height 26
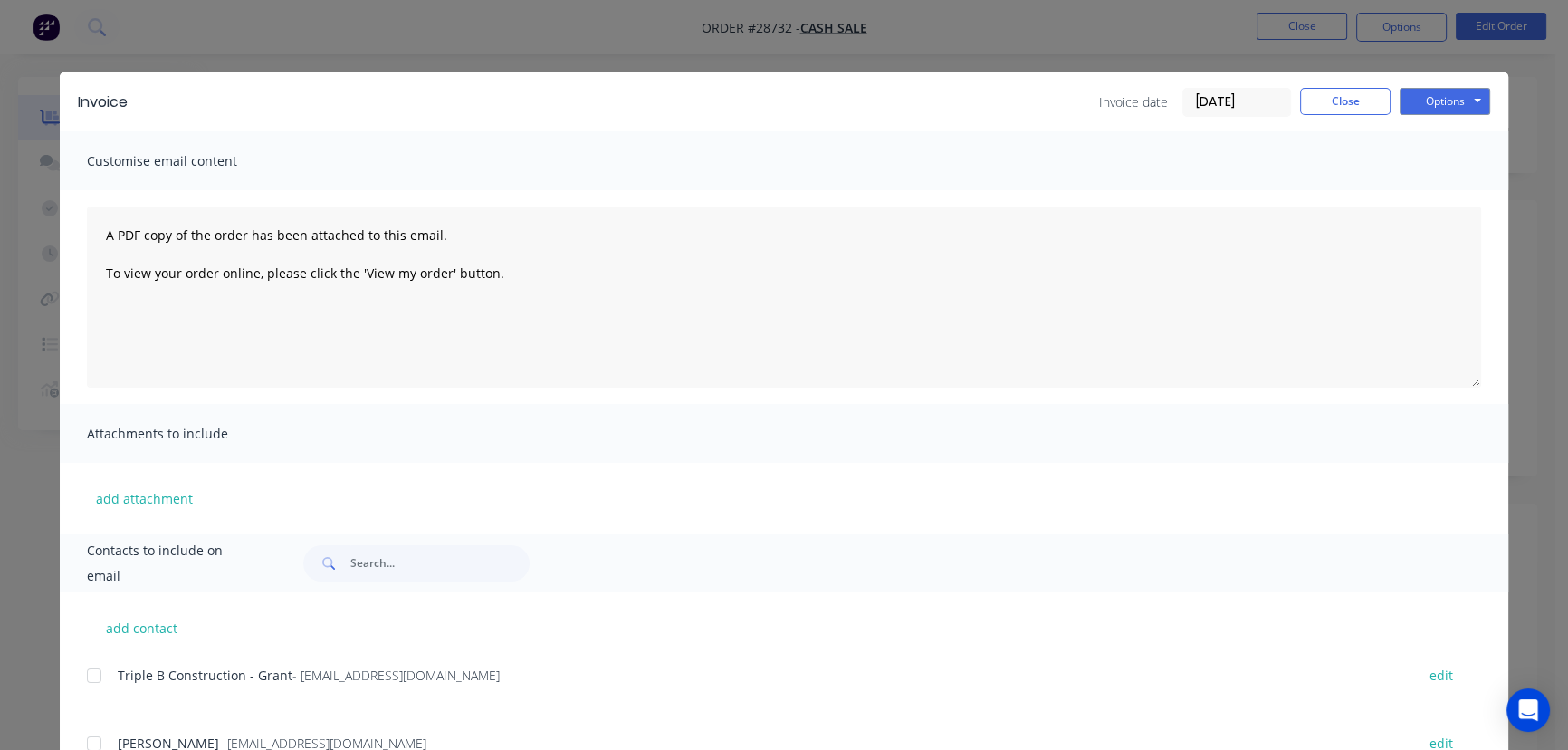
click at [1259, 103] on input "24/09/25" at bounding box center [1236, 102] width 107 height 27
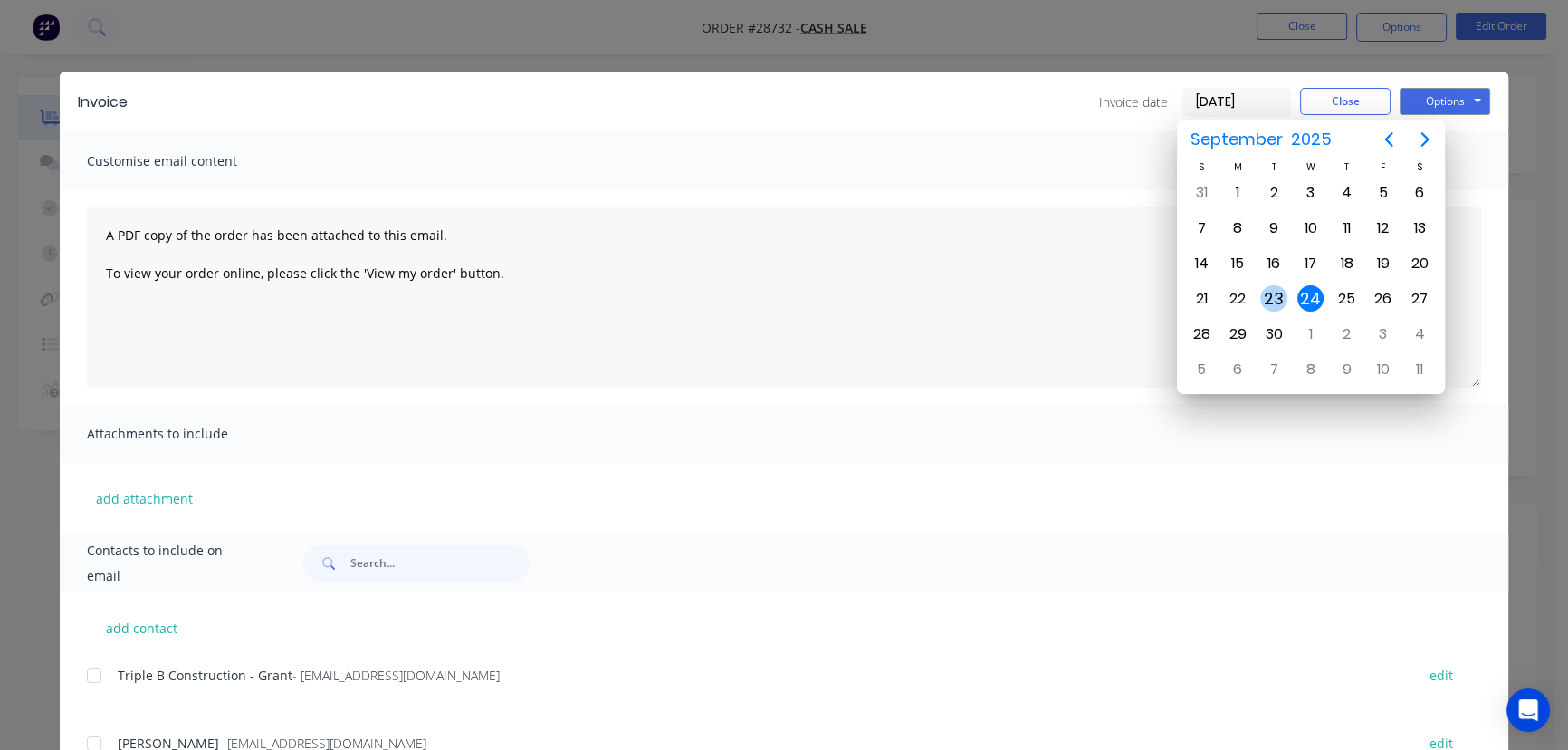
click at [1274, 293] on div "23" at bounding box center [1274, 299] width 27 height 27
type input "23/09/25"
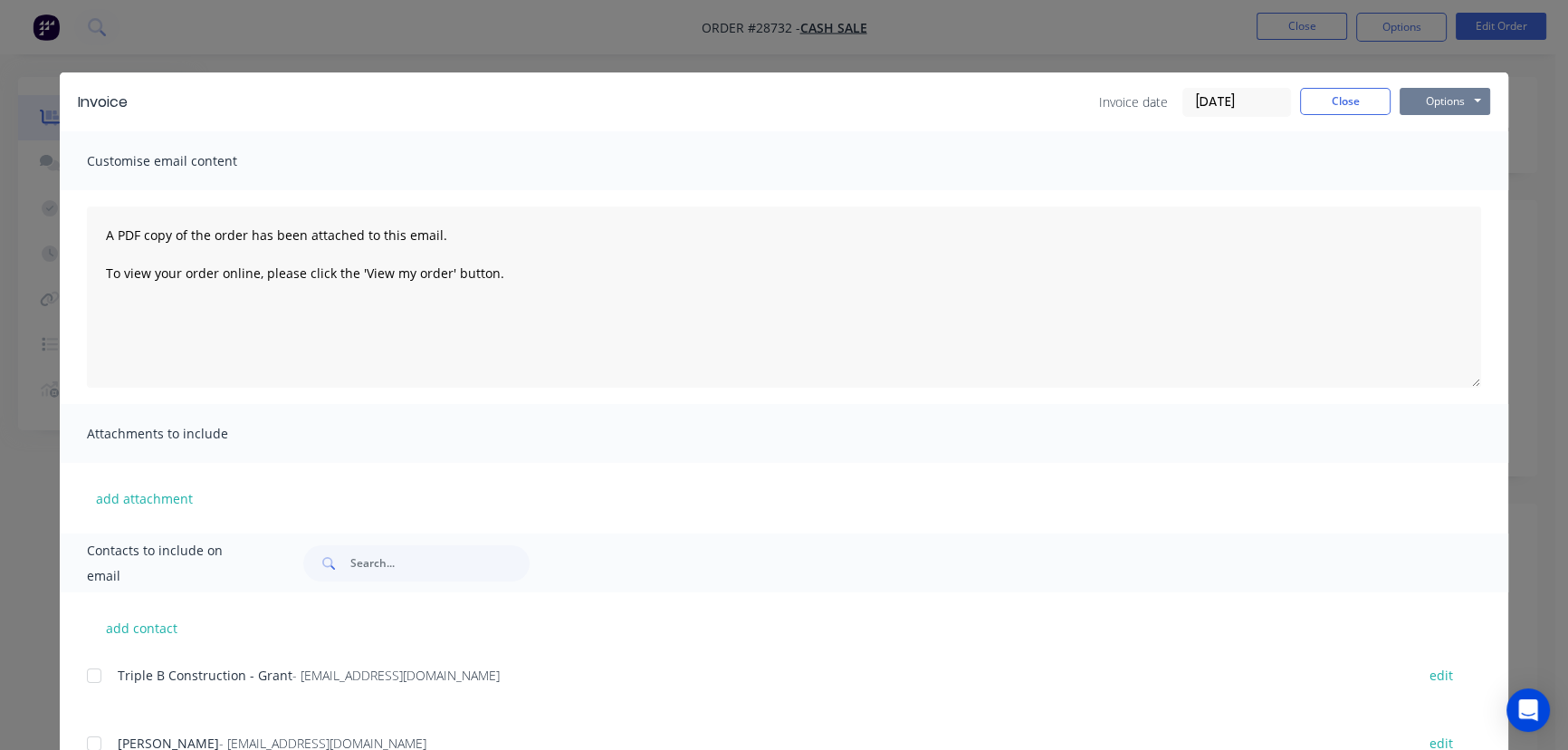
click at [1403, 102] on button "Options" at bounding box center [1444, 101] width 90 height 27
click at [1423, 156] on button "Print" at bounding box center [1457, 164] width 116 height 30
click at [1320, 108] on button "Close" at bounding box center [1344, 101] width 90 height 27
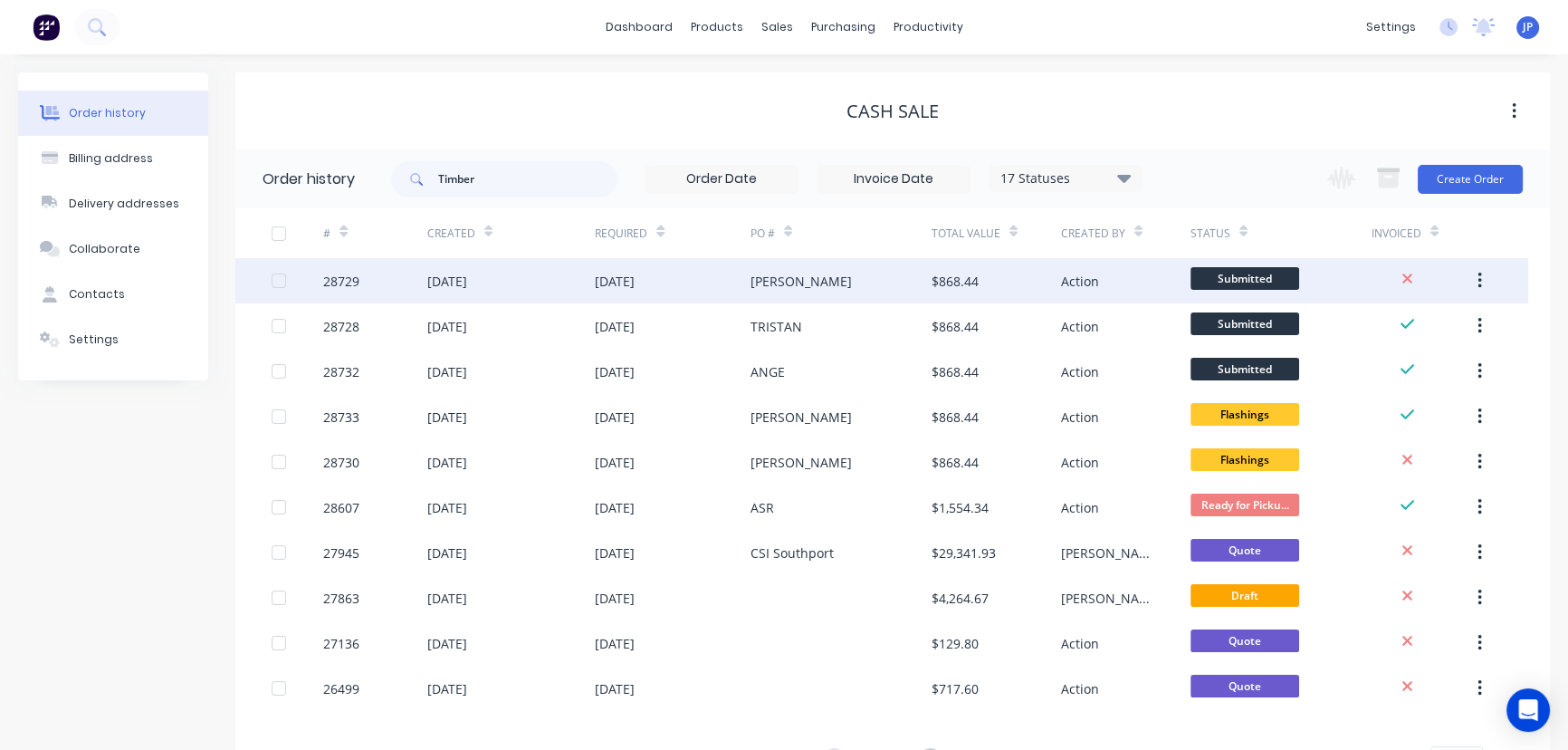
click at [467, 286] on div "24 Sep 2025" at bounding box center [447, 280] width 40 height 19
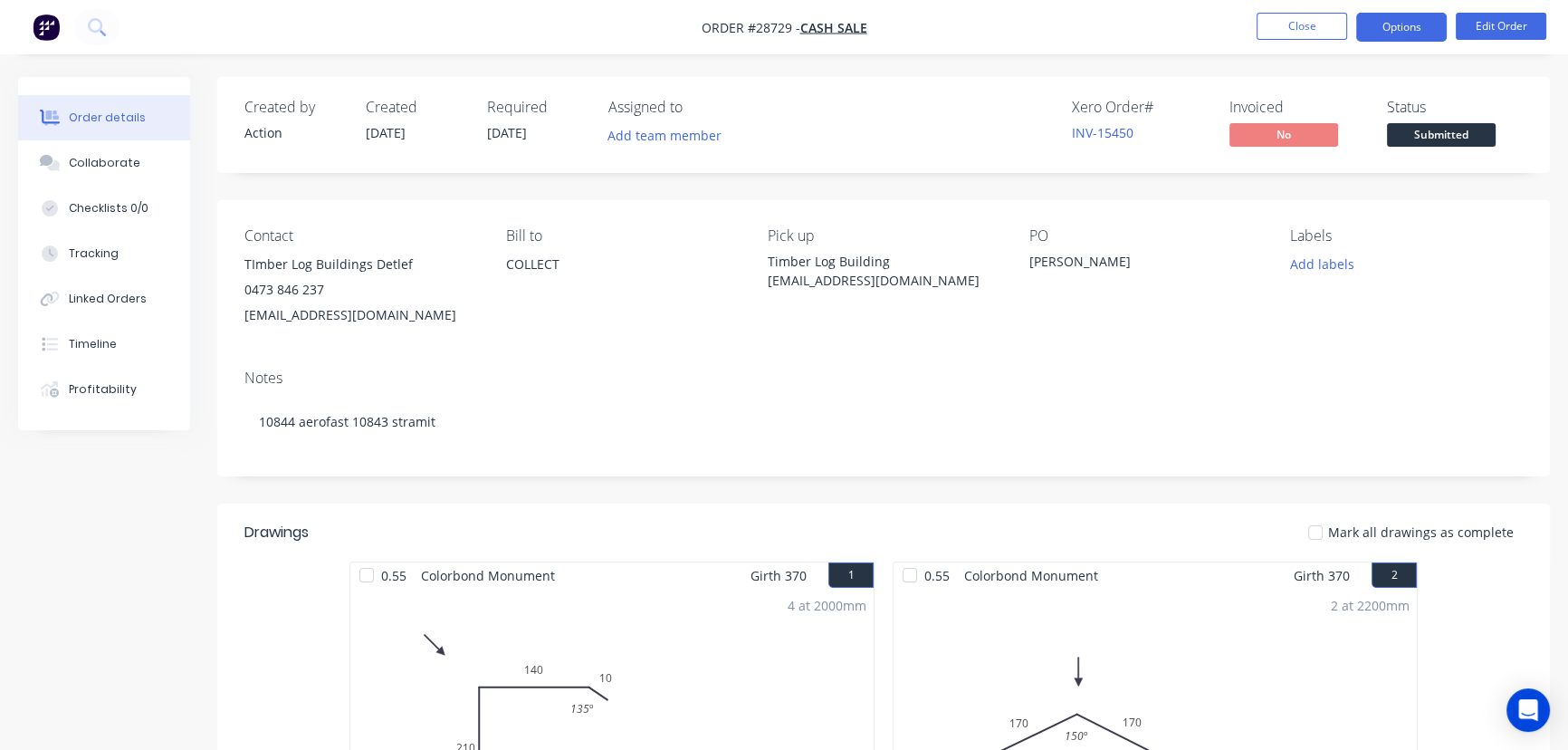
click at [1386, 27] on button "Options" at bounding box center [1401, 27] width 90 height 29
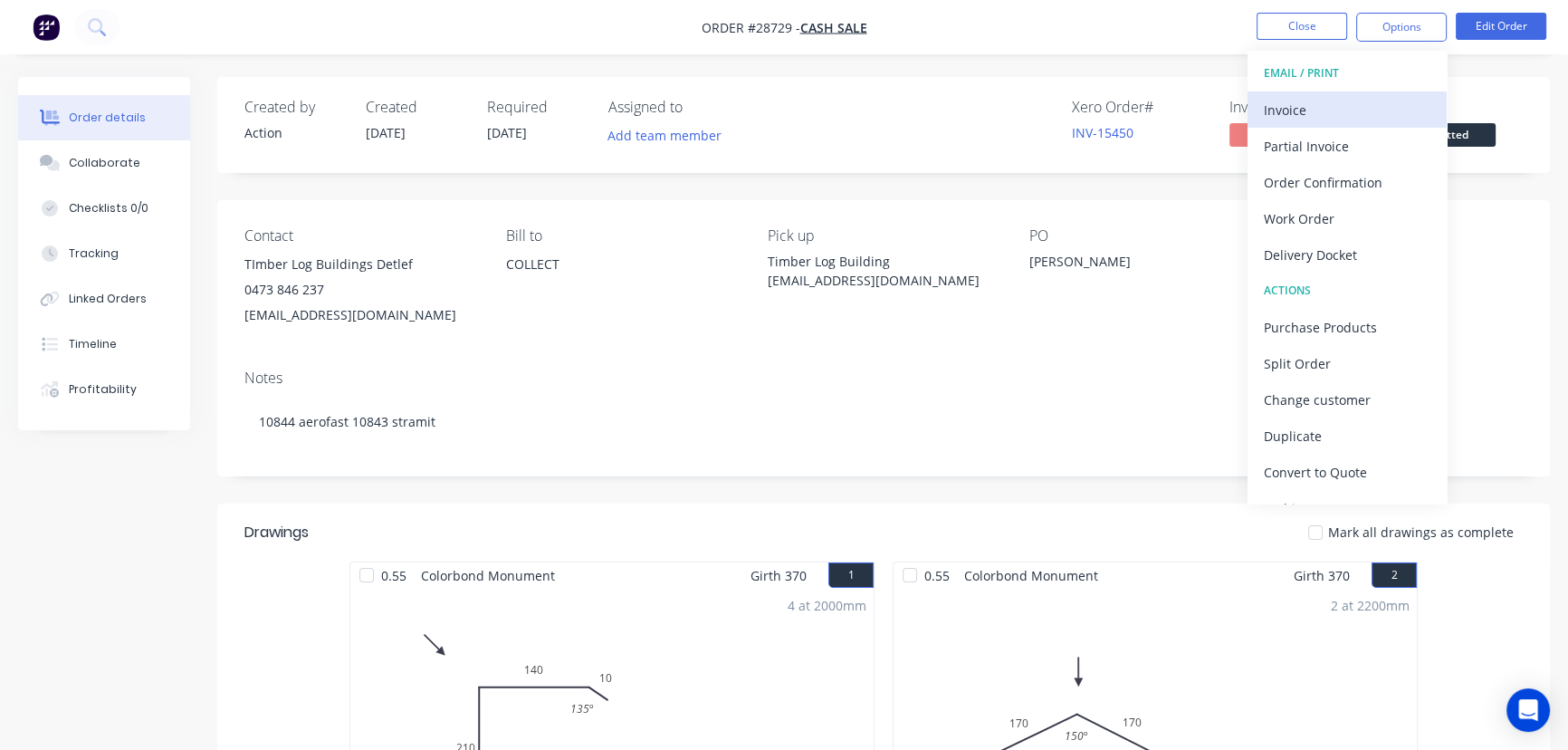
click at [1320, 113] on div "Invoice" at bounding box center [1347, 110] width 166 height 26
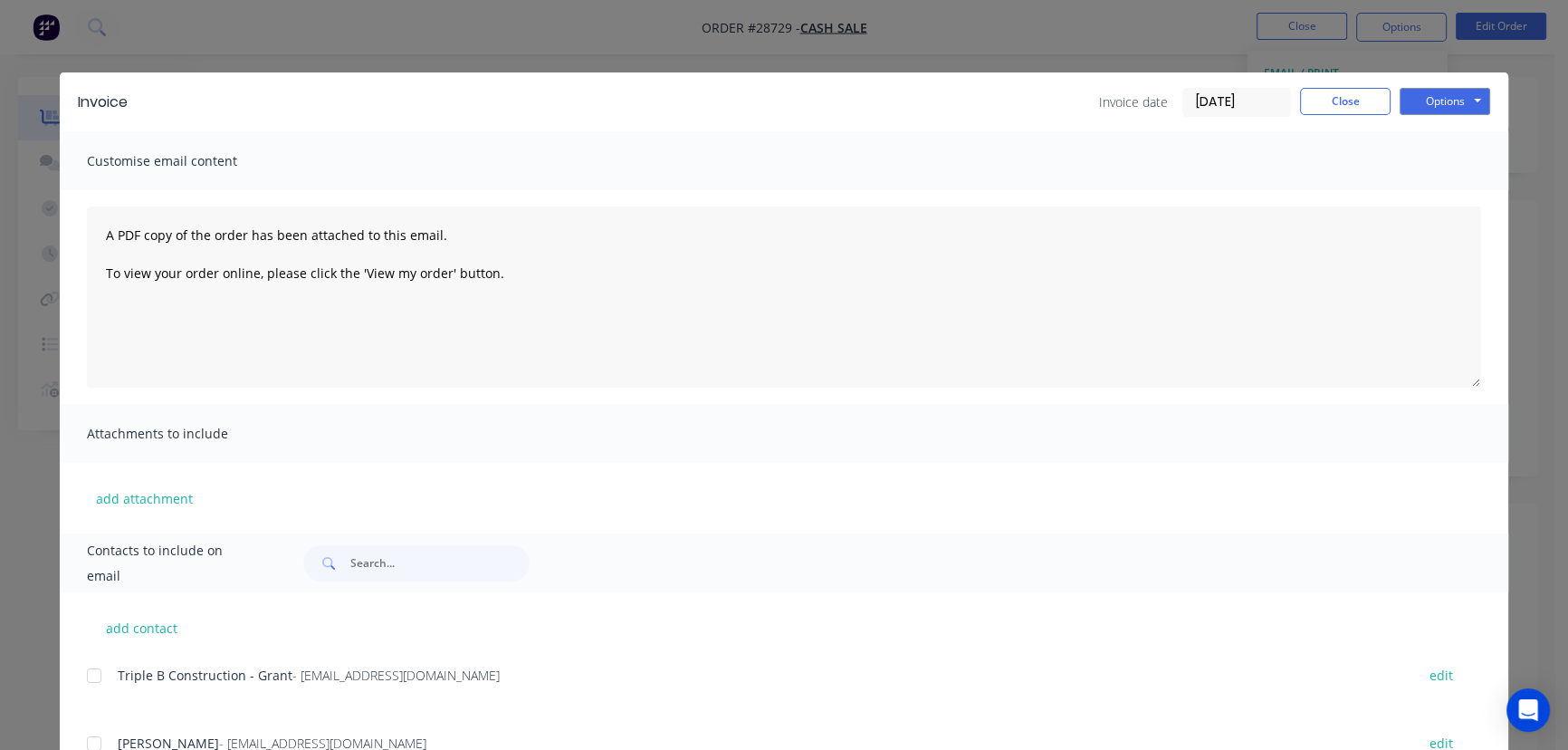
click at [1251, 110] on input "24/09/25" at bounding box center [1236, 102] width 107 height 27
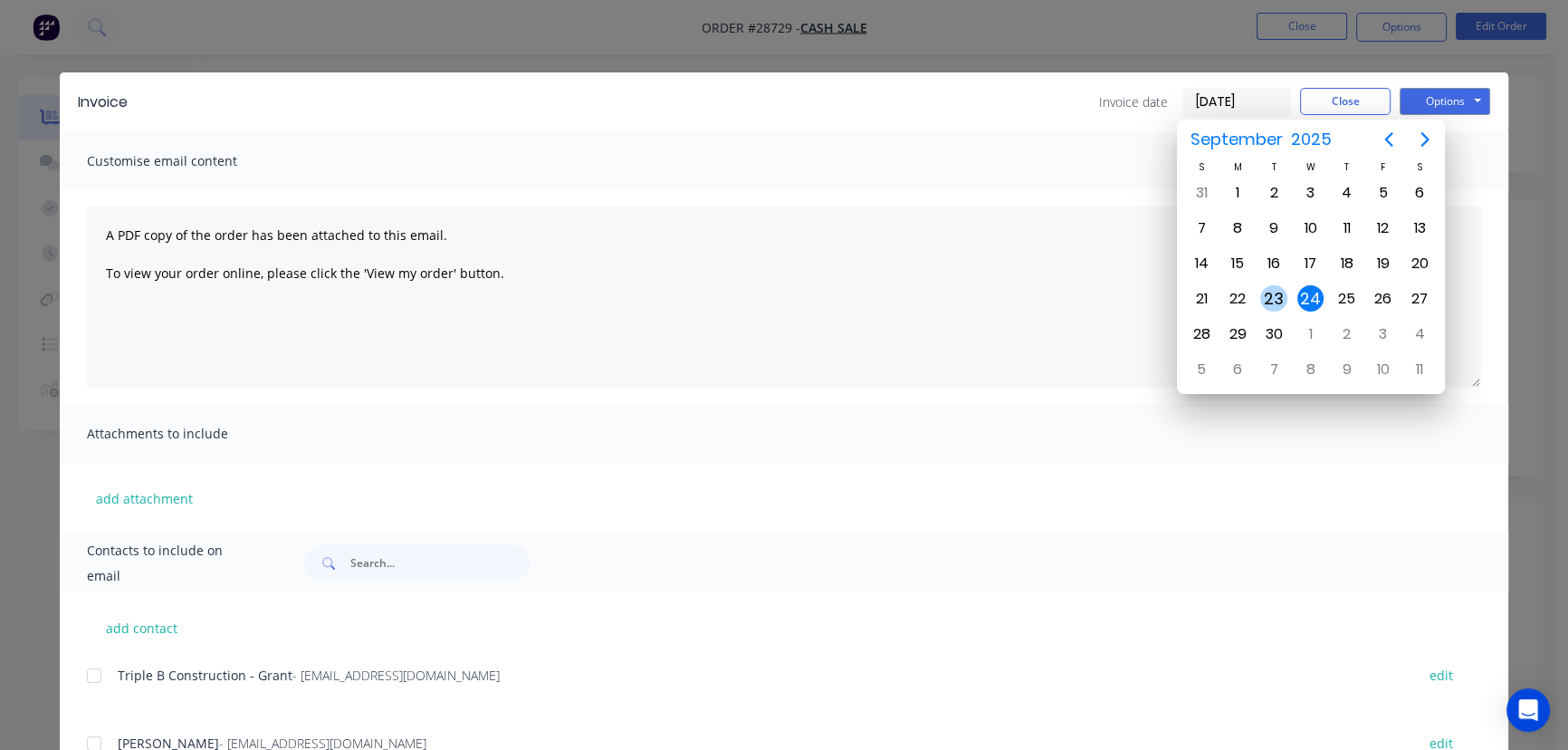
click at [1268, 297] on div "23" at bounding box center [1274, 299] width 27 height 27
type input "23/09/25"
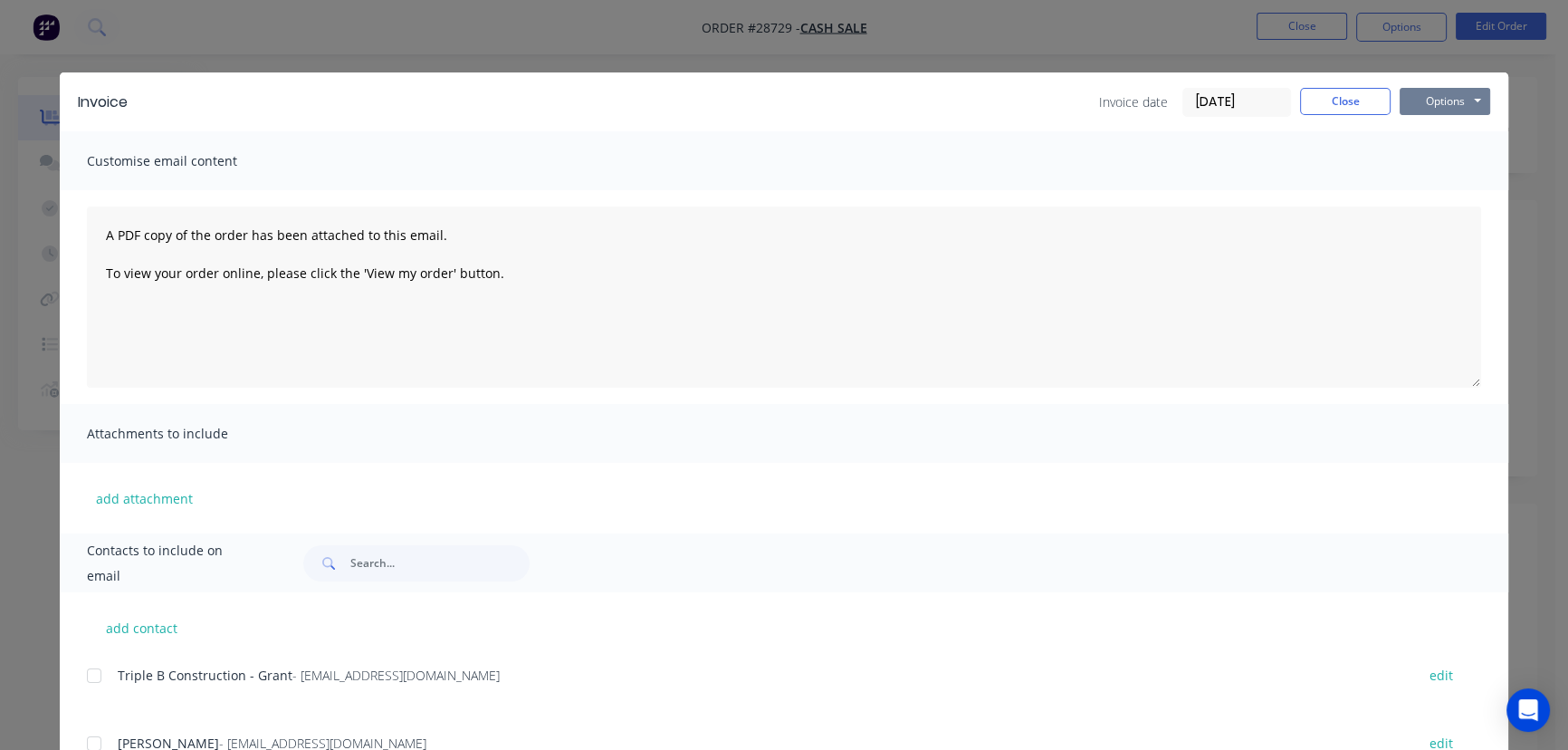
click at [1426, 108] on button "Options" at bounding box center [1444, 101] width 90 height 27
click at [1430, 157] on button "Print" at bounding box center [1457, 164] width 116 height 30
click at [1343, 106] on button "Close" at bounding box center [1344, 101] width 90 height 27
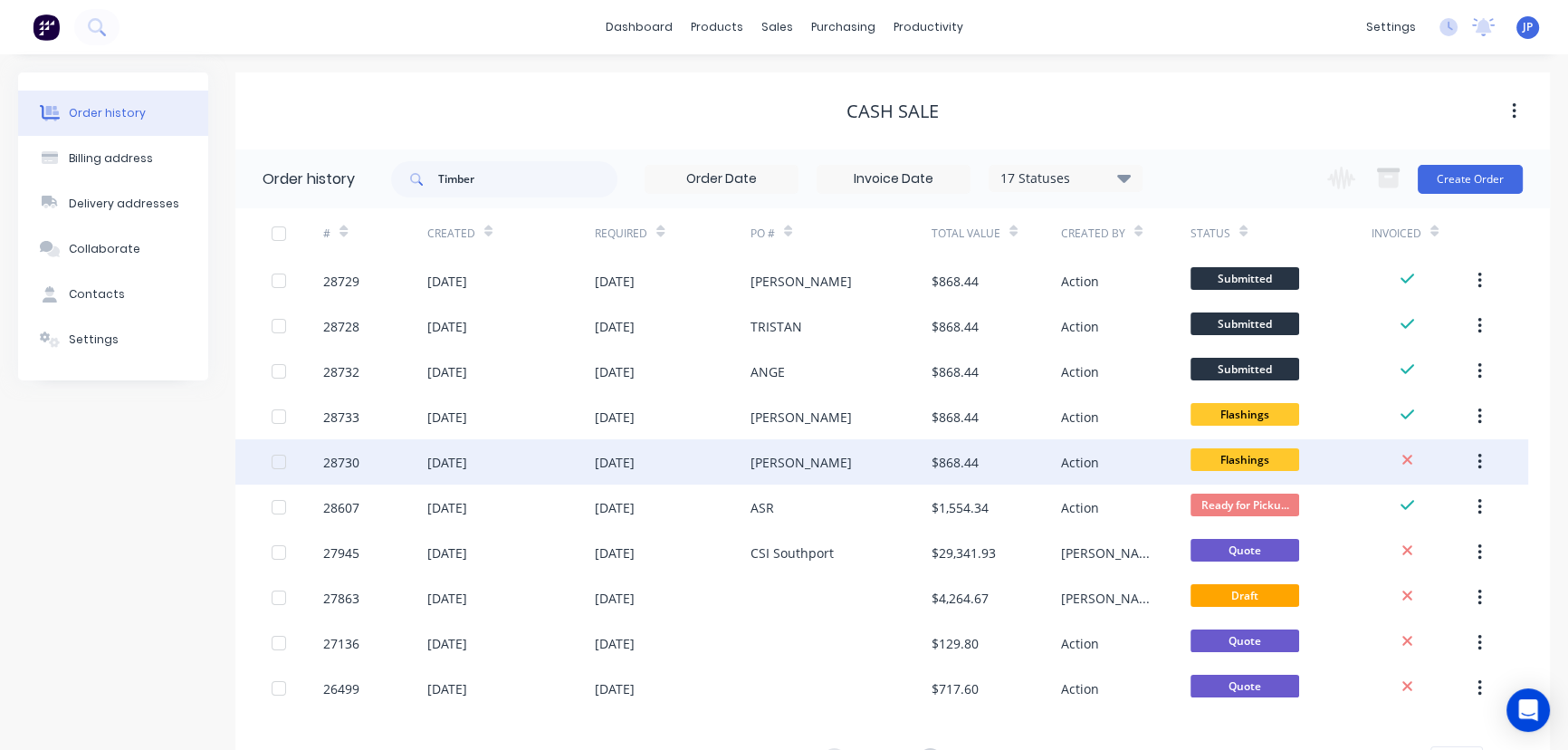
click at [508, 470] on div "24 Sep 2025" at bounding box center [511, 462] width 168 height 46
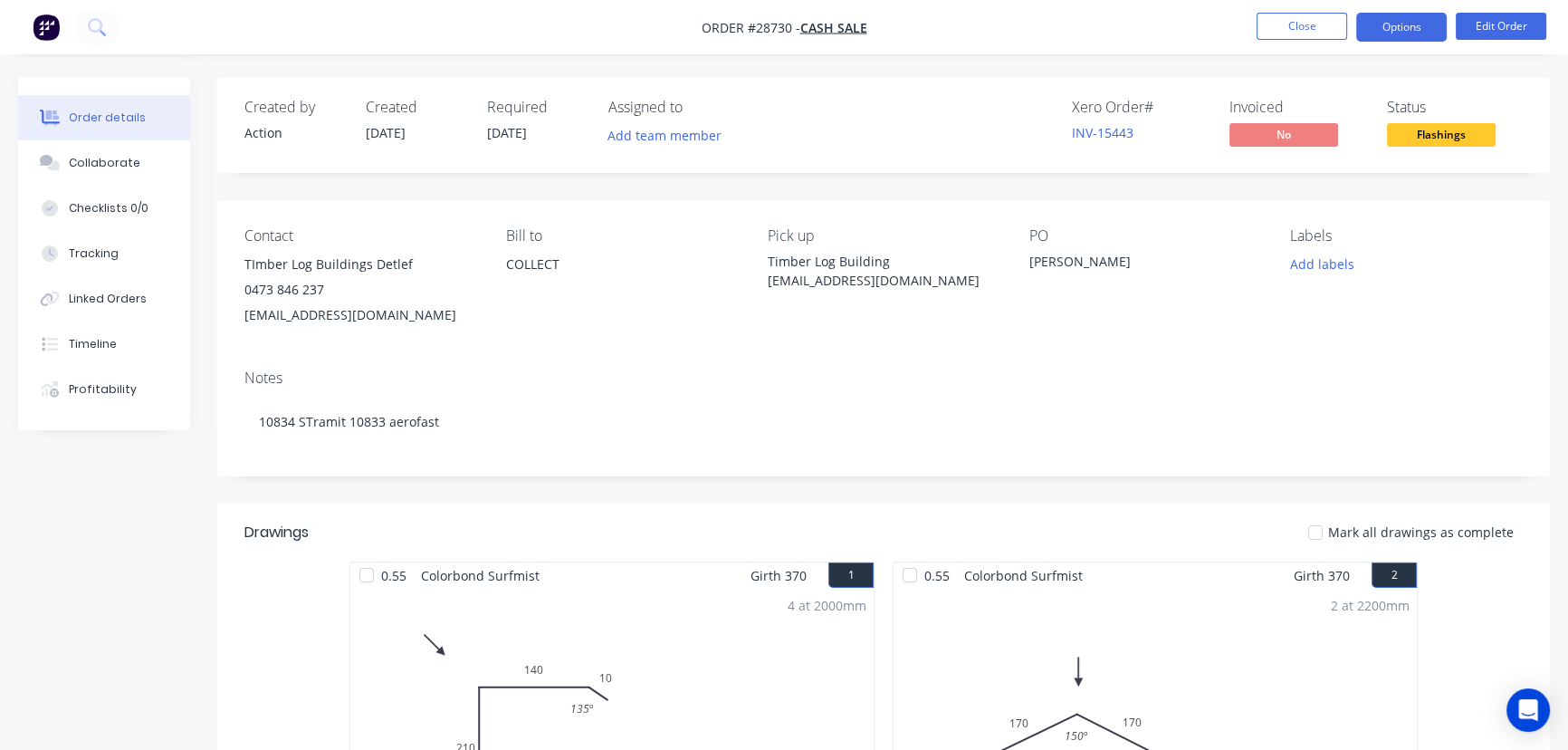
click at [1384, 29] on button "Options" at bounding box center [1401, 27] width 90 height 29
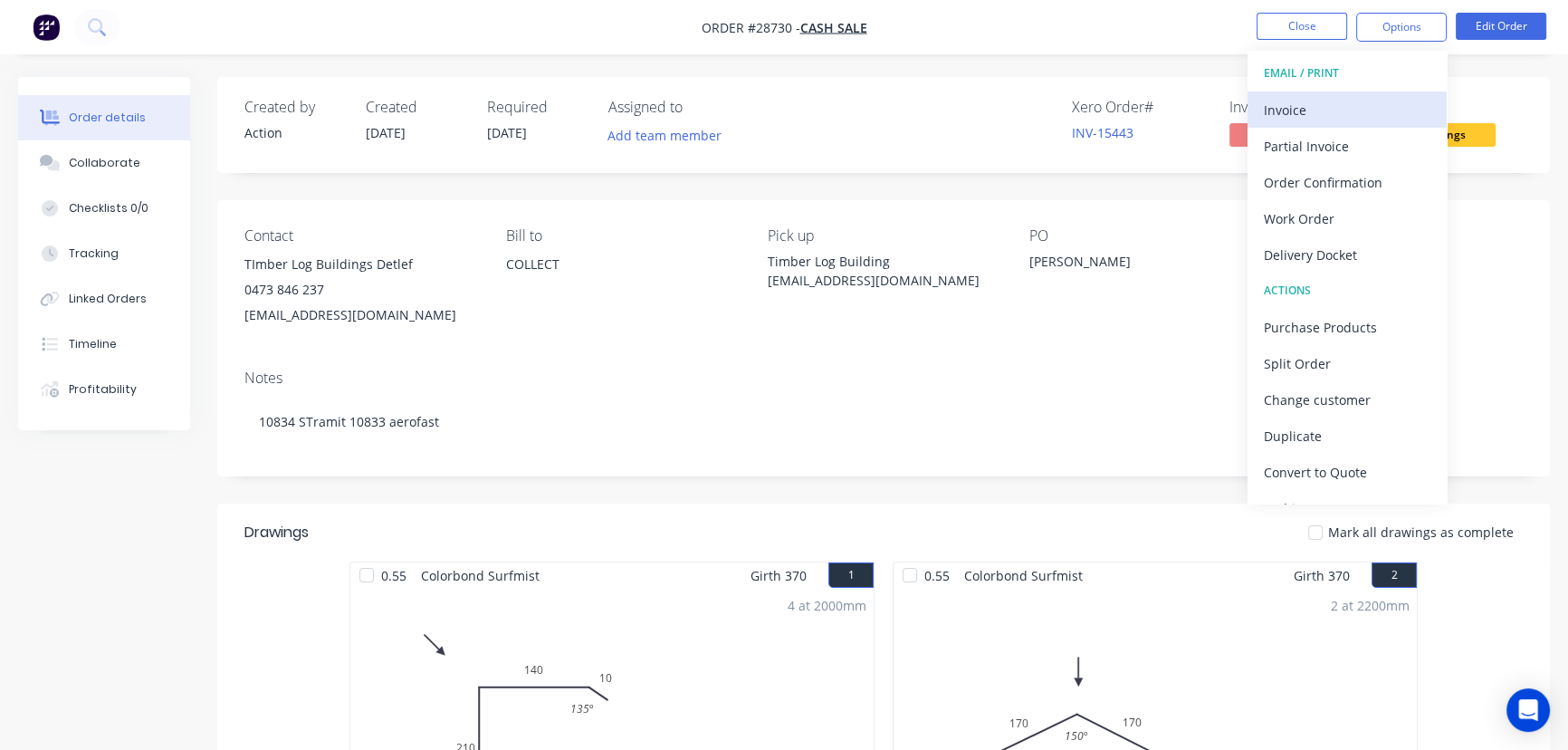
click at [1307, 106] on div "Invoice" at bounding box center [1347, 110] width 166 height 26
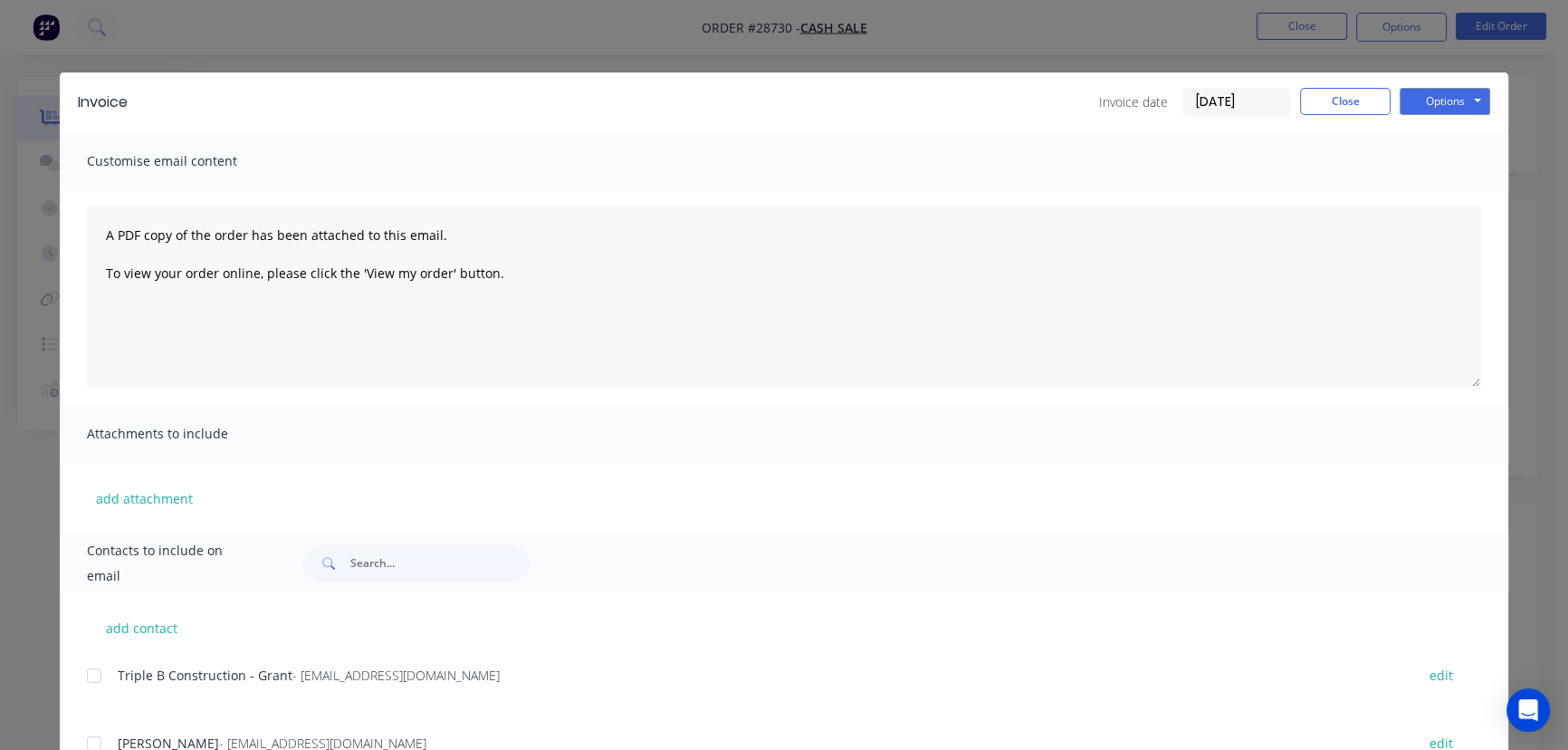
click at [1241, 102] on input "24/09/25" at bounding box center [1236, 102] width 107 height 27
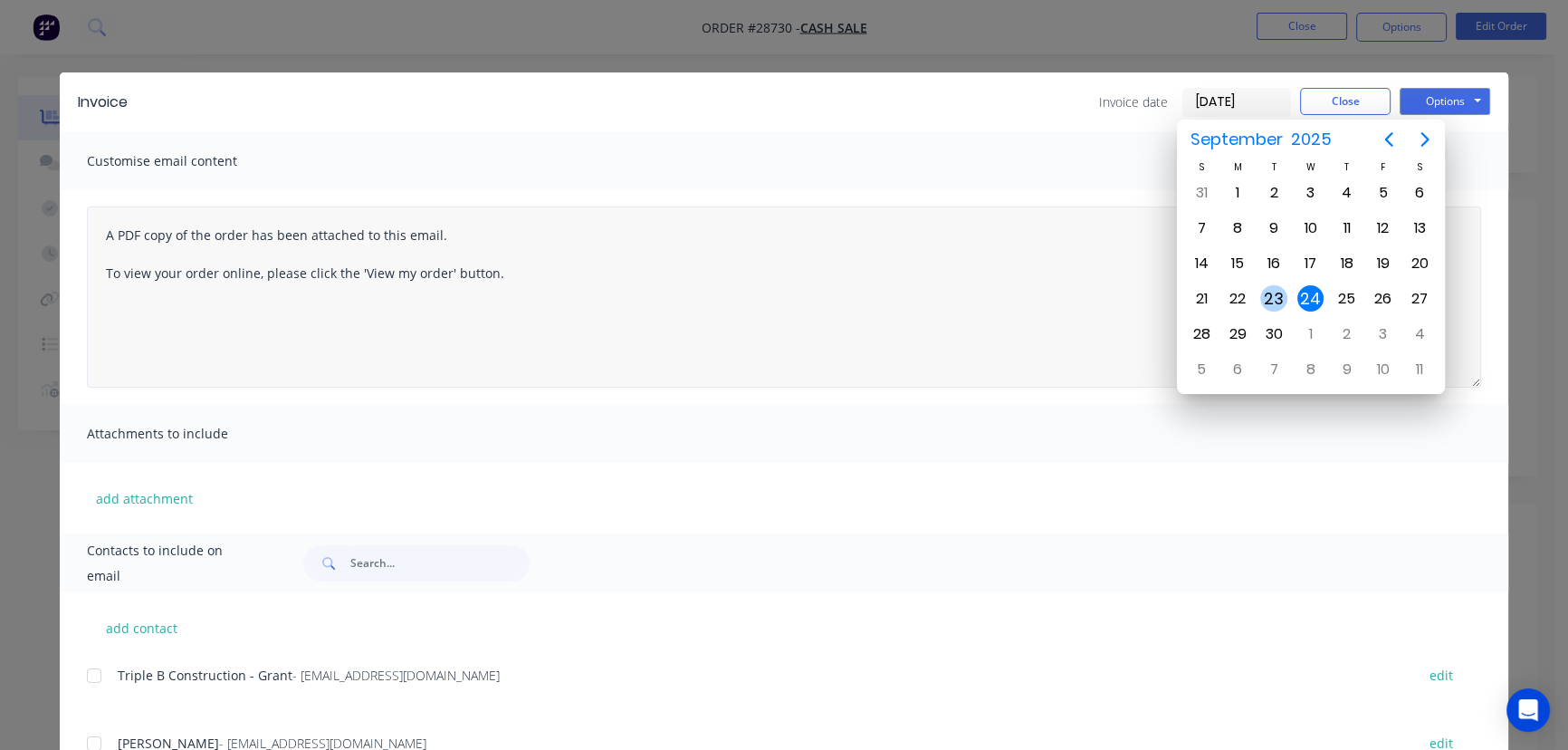
drag, startPoint x: 1276, startPoint y: 289, endPoint x: 1304, endPoint y: 222, distance: 72.6
click at [1276, 289] on div "23" at bounding box center [1274, 299] width 27 height 27
type input "23/09/25"
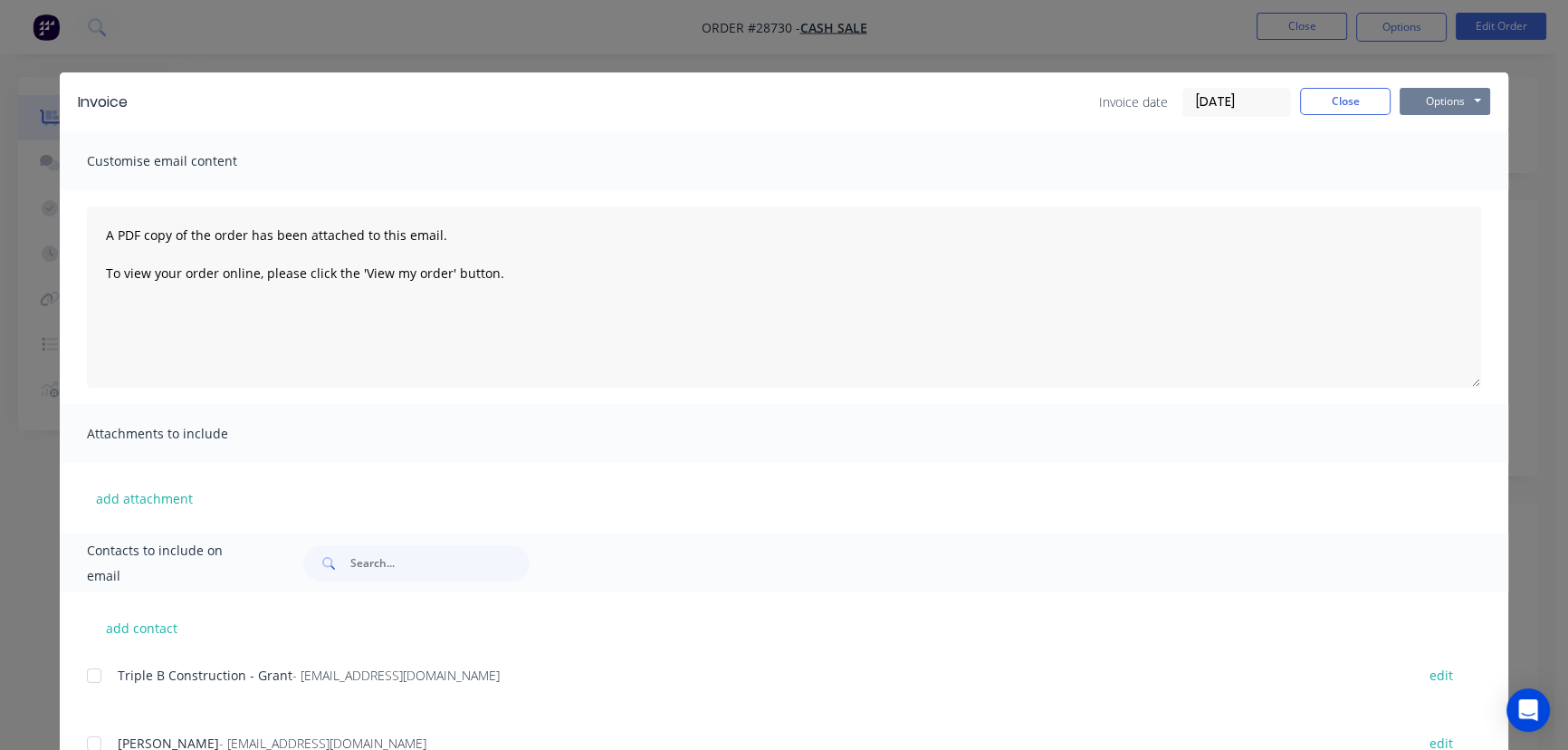
click at [1403, 96] on button "Options" at bounding box center [1444, 101] width 90 height 27
click at [1414, 153] on button "Print" at bounding box center [1457, 164] width 116 height 30
drag, startPoint x: 1314, startPoint y: 116, endPoint x: 1327, endPoint y: 93, distance: 26.4
click at [1316, 112] on div "Invoice date 23/09/25 Close Options Preview Print Email" at bounding box center [1294, 102] width 391 height 29
click at [1327, 93] on button "Close" at bounding box center [1344, 101] width 90 height 27
